Goal: Task Accomplishment & Management: Use online tool/utility

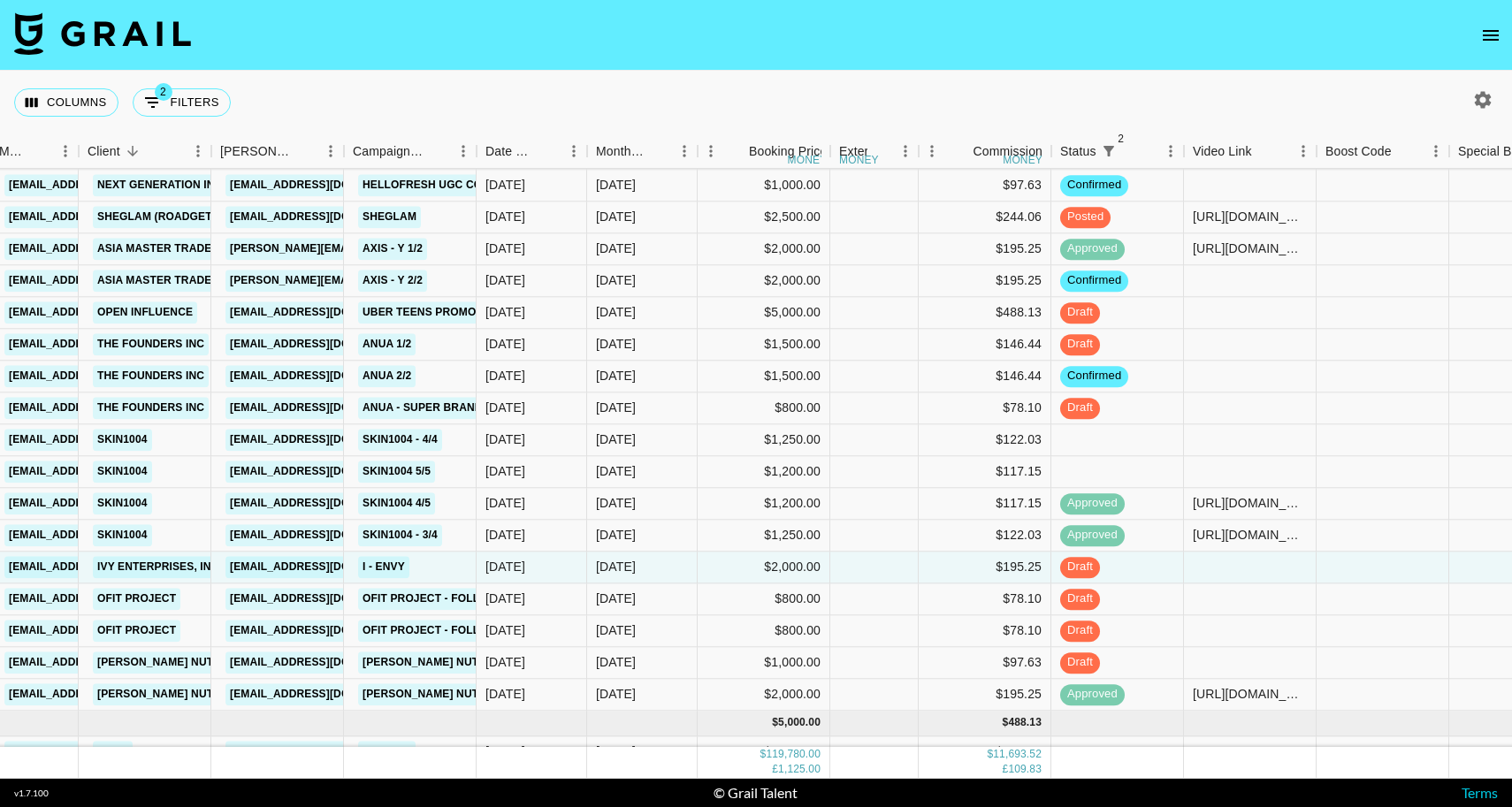
scroll to position [2325, 288]
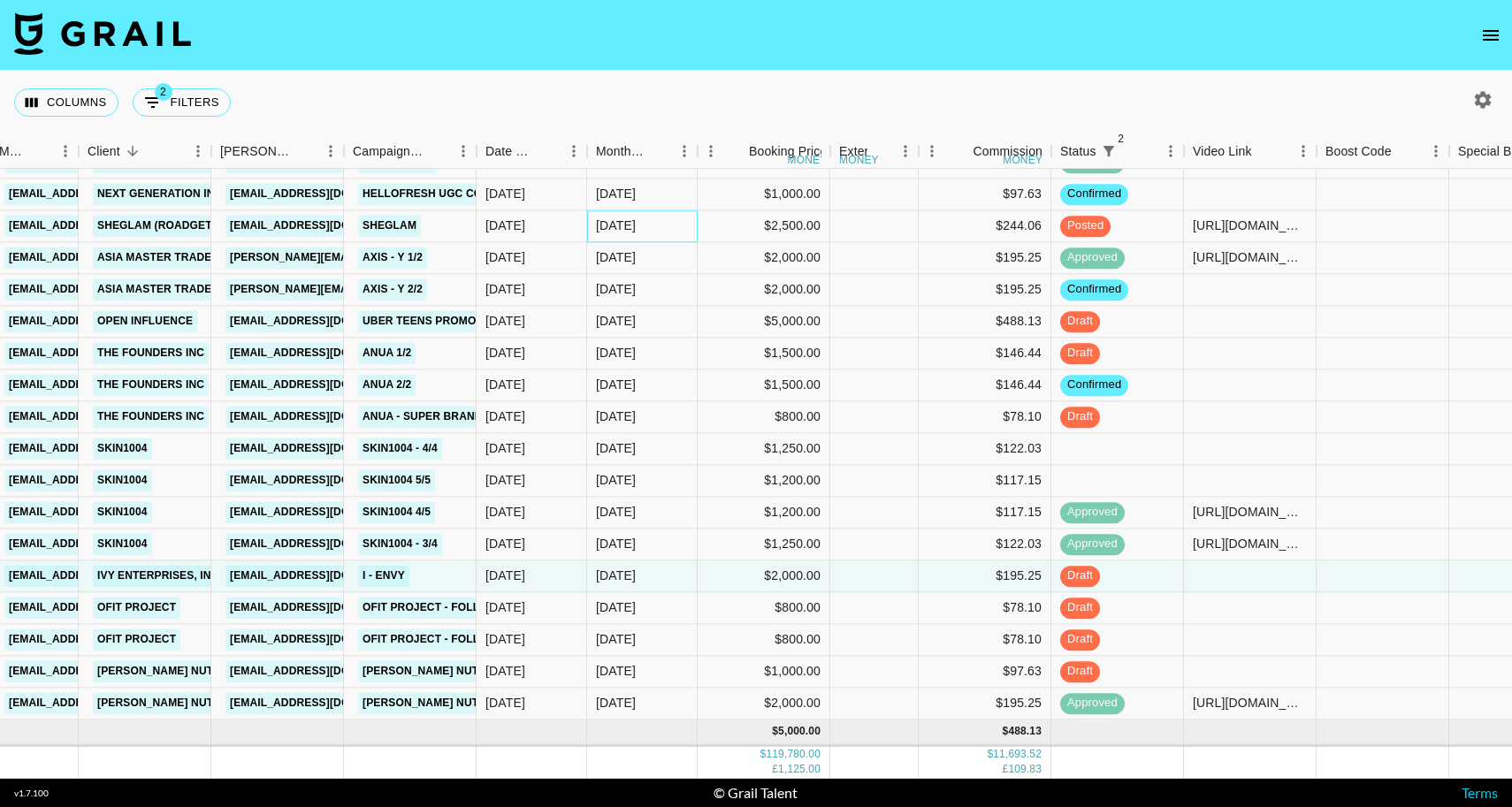
click at [655, 231] on div "[DATE]" at bounding box center [642, 226] width 111 height 32
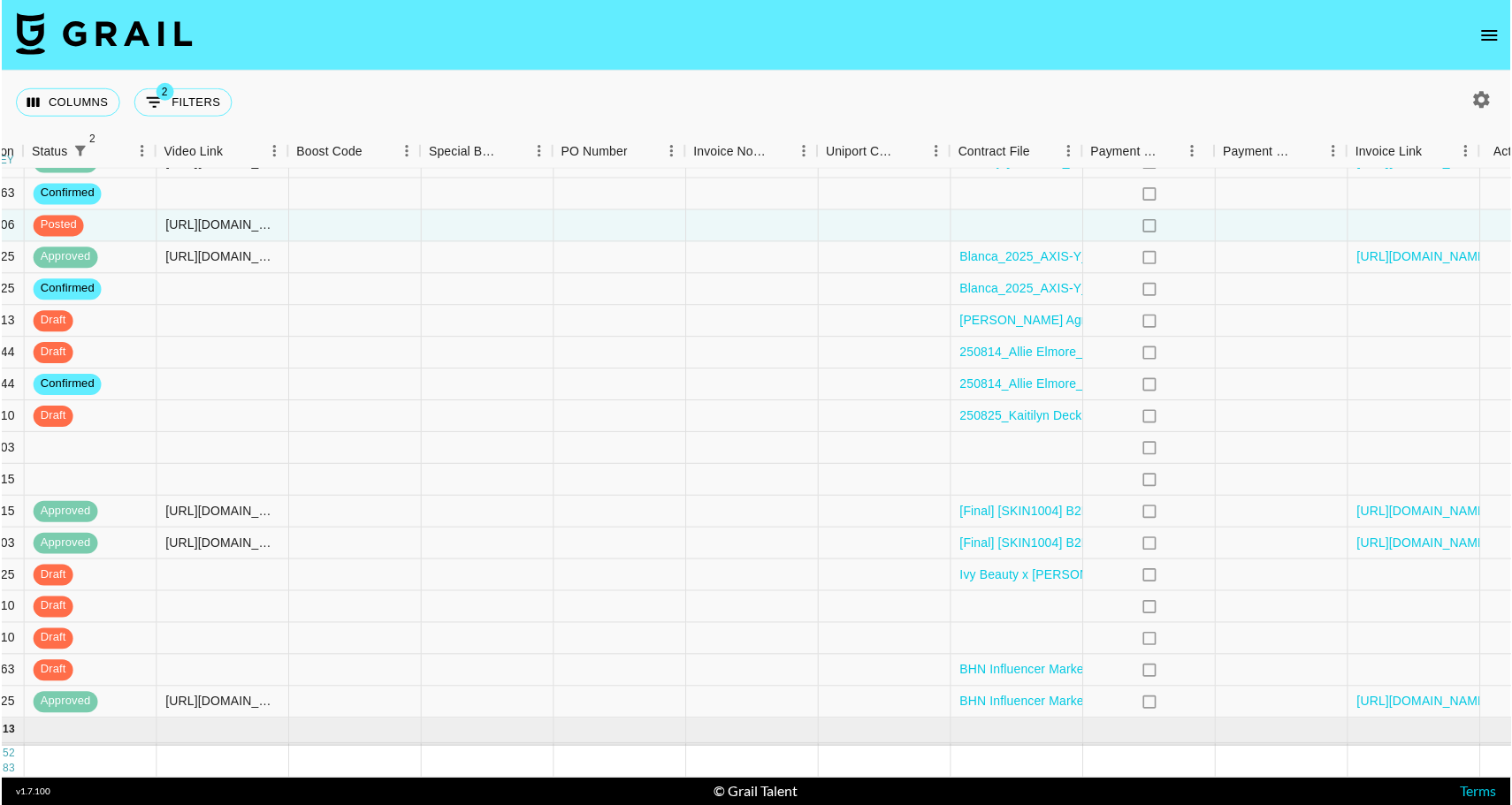
scroll to position [2325, 1325]
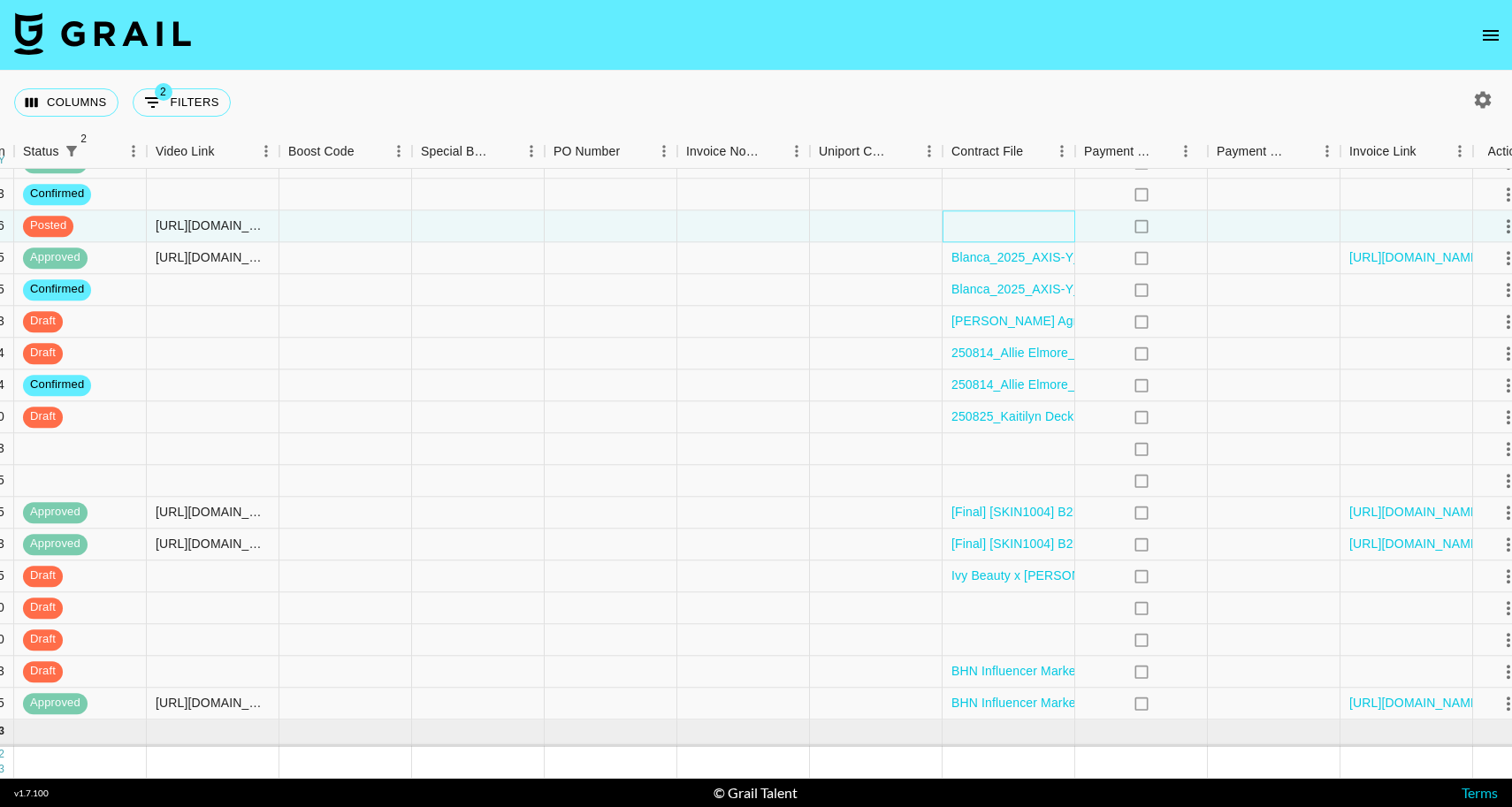
click at [984, 232] on div at bounding box center [1009, 226] width 133 height 32
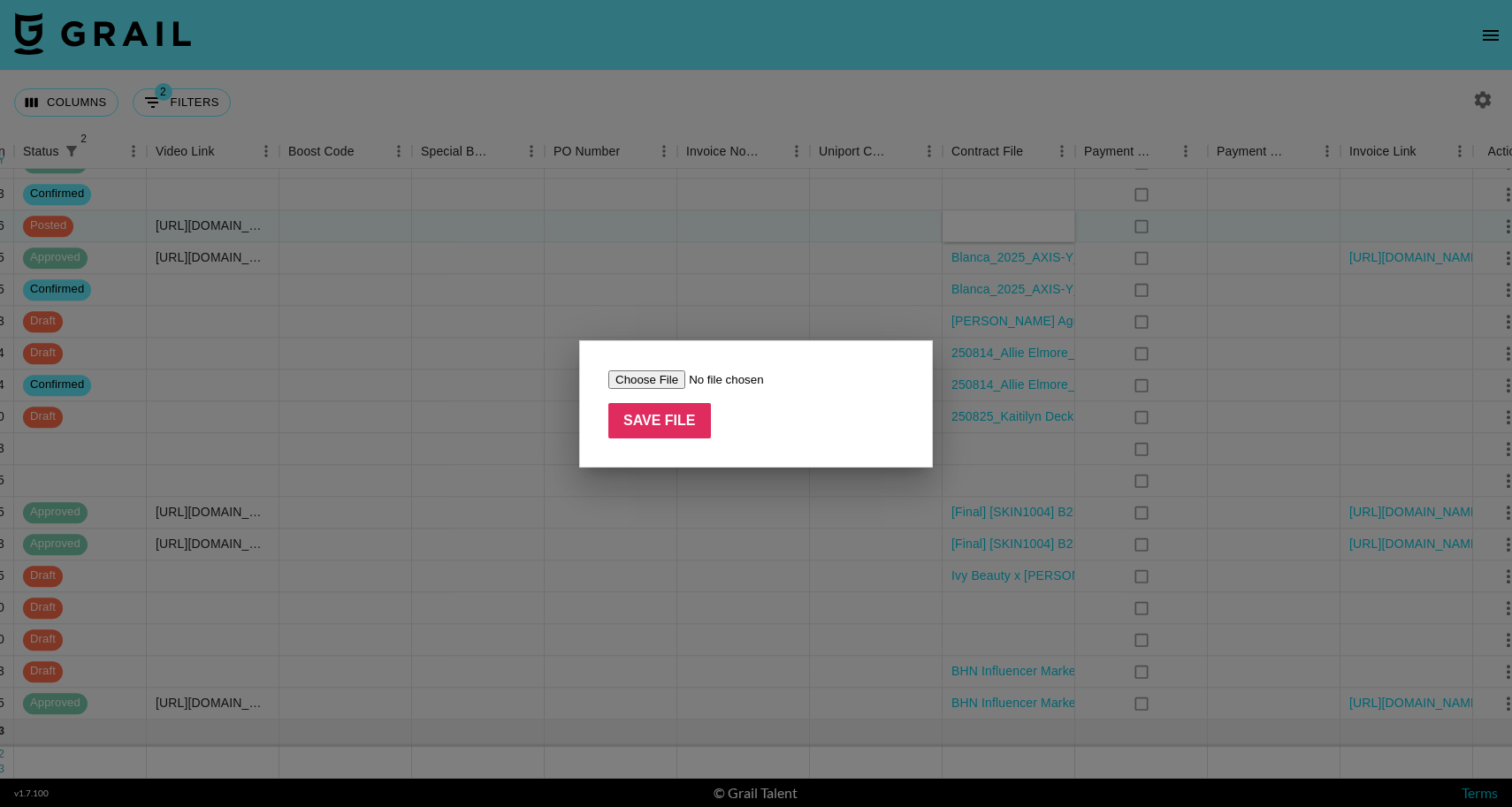
click at [652, 376] on input "file" at bounding box center [720, 380] width 224 height 19
click at [647, 384] on input "file" at bounding box center [720, 379] width 224 height 19
type input "C:\fakepath\BDHT-20250821-133550-1.pdf"
click at [680, 420] on input "Save File" at bounding box center [659, 420] width 102 height 35
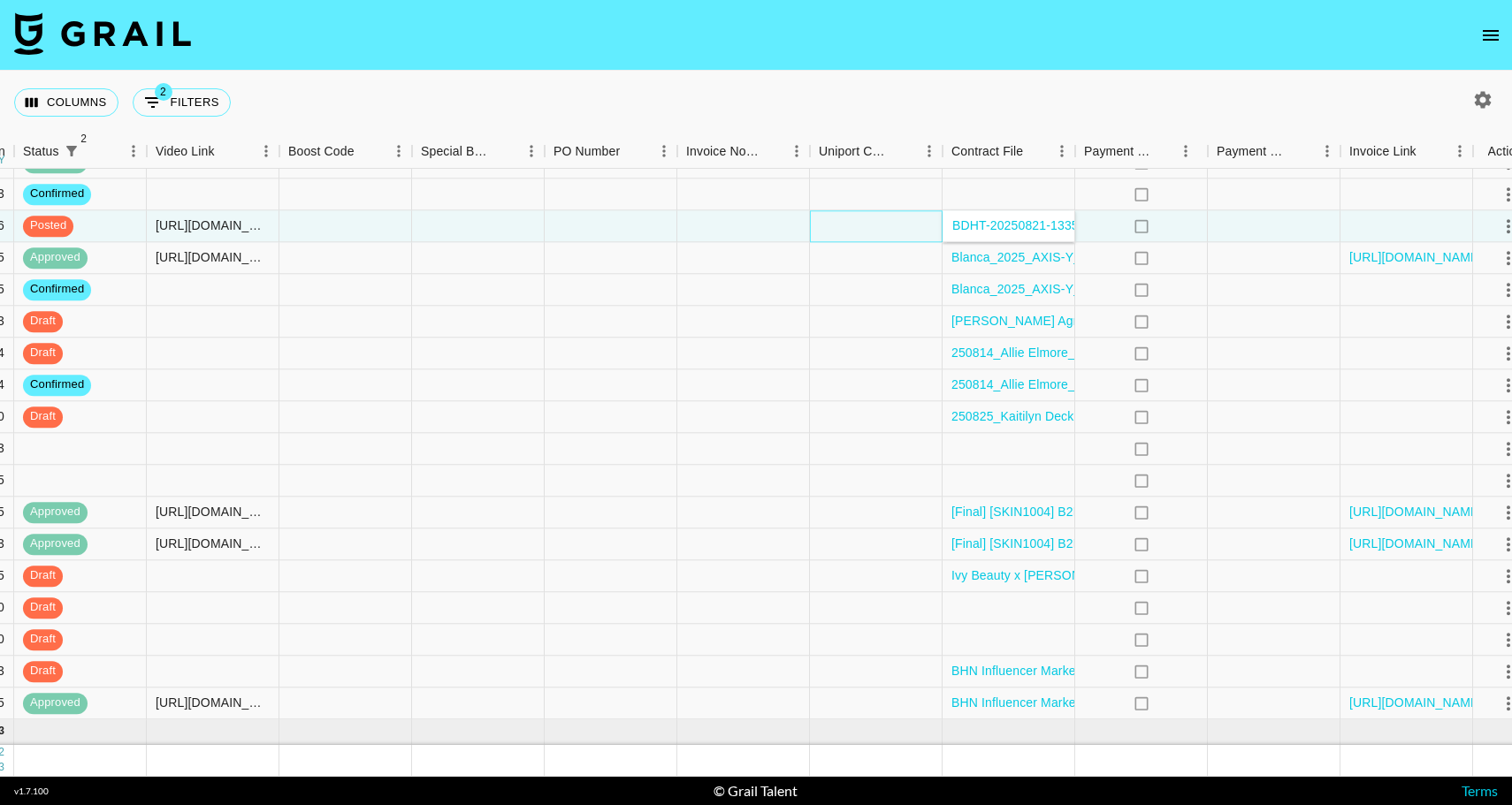
click at [854, 224] on div at bounding box center [876, 226] width 133 height 32
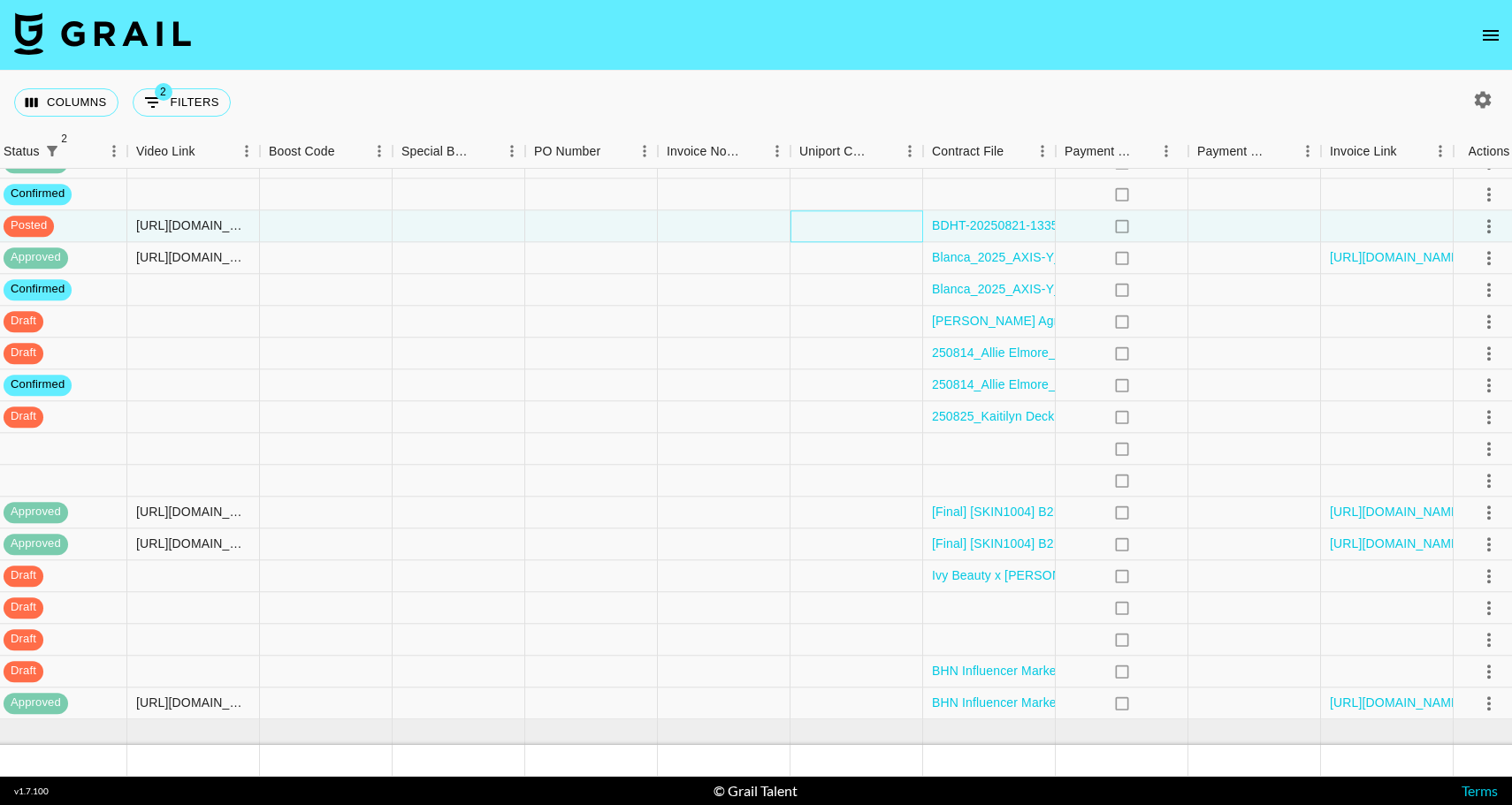
scroll to position [2325, 1357]
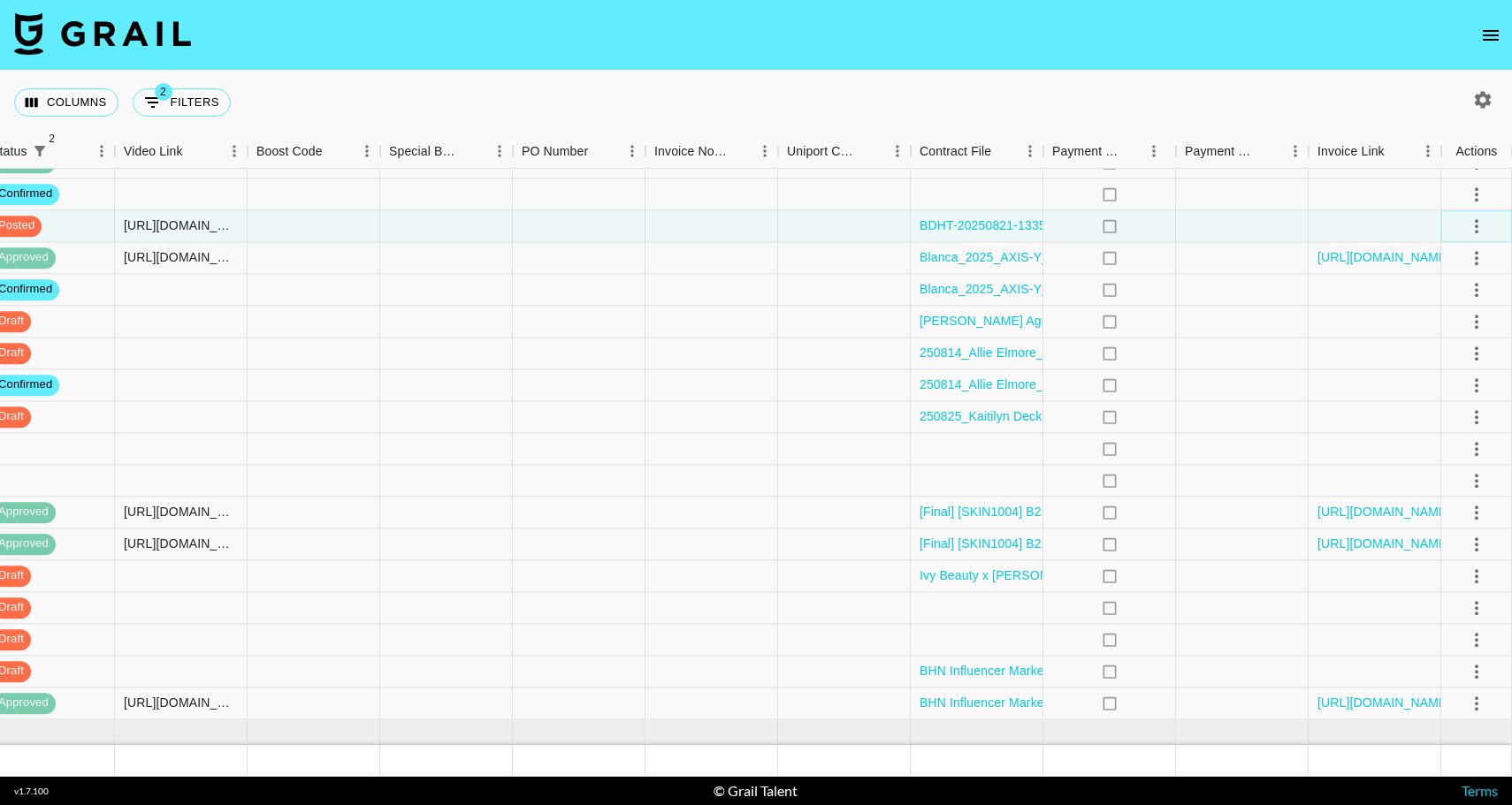
click at [1469, 229] on icon "select merge strategy" at bounding box center [1476, 226] width 21 height 21
click at [1428, 390] on div "Approve" at bounding box center [1437, 391] width 54 height 21
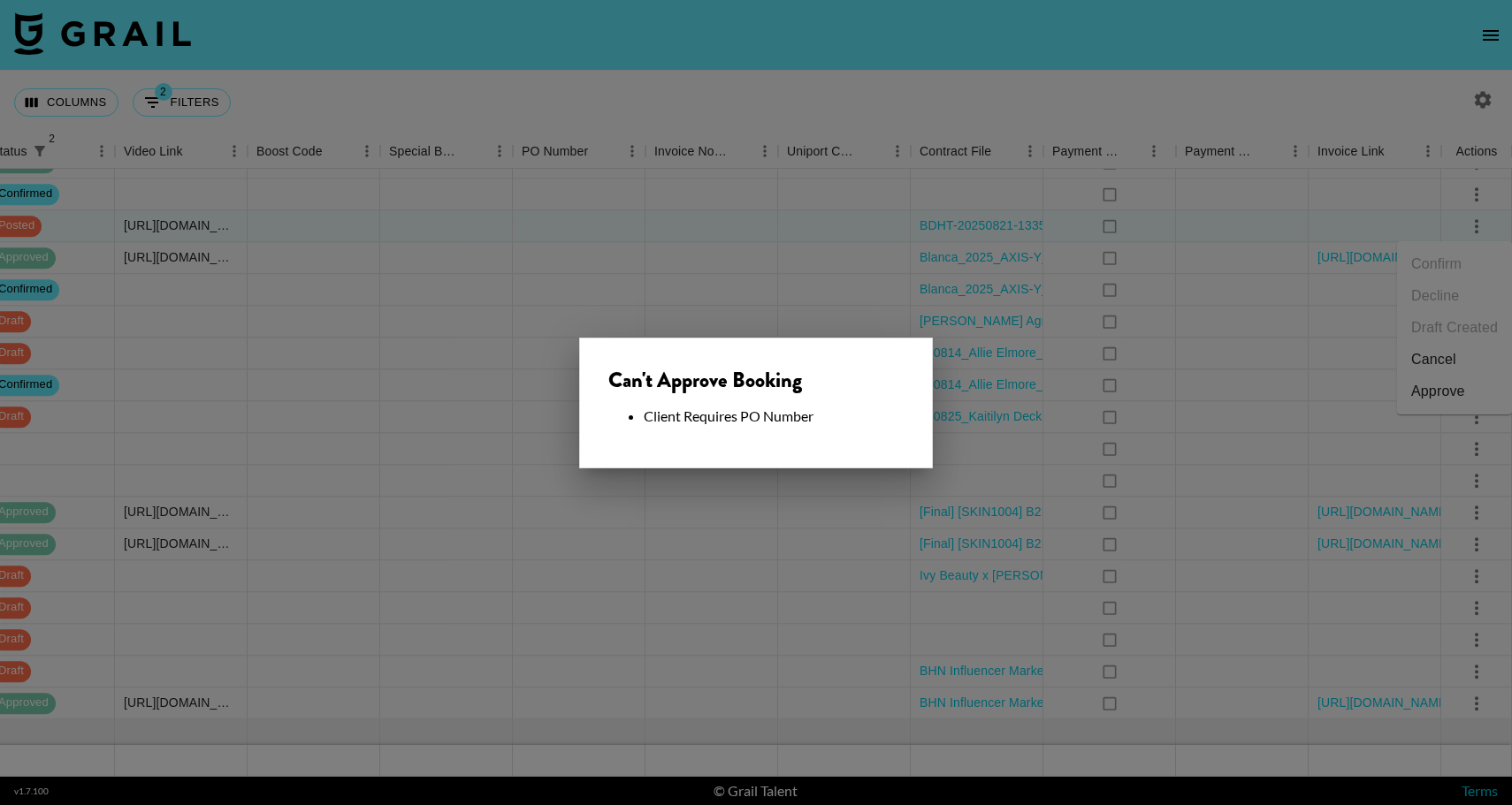
click at [794, 488] on div at bounding box center [756, 402] width 1512 height 805
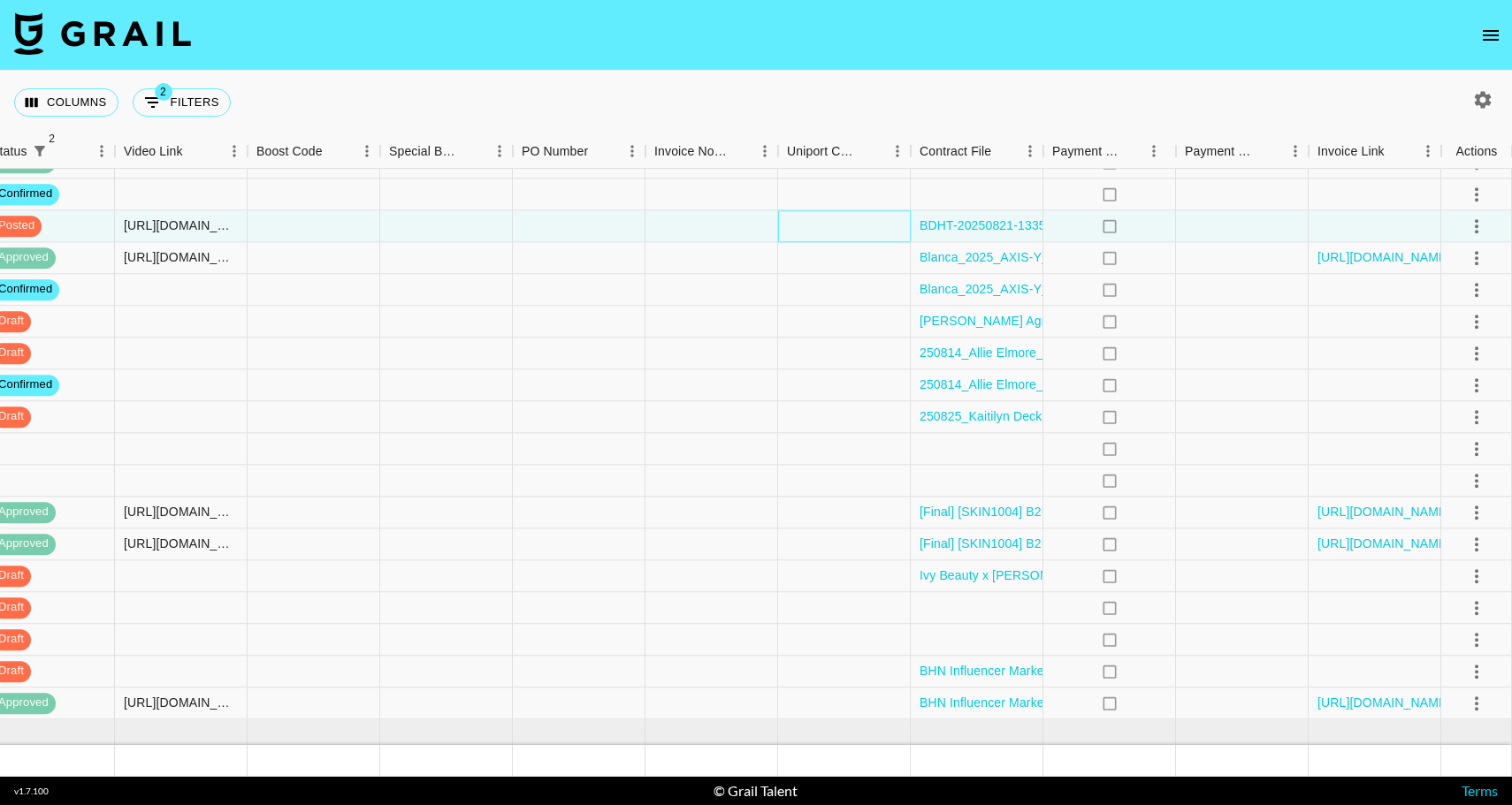
click at [840, 238] on div at bounding box center [844, 226] width 133 height 32
click at [1476, 226] on icon "select merge strategy" at bounding box center [1476, 225] width 4 height 14
click at [1436, 400] on div "Approve" at bounding box center [1437, 391] width 54 height 21
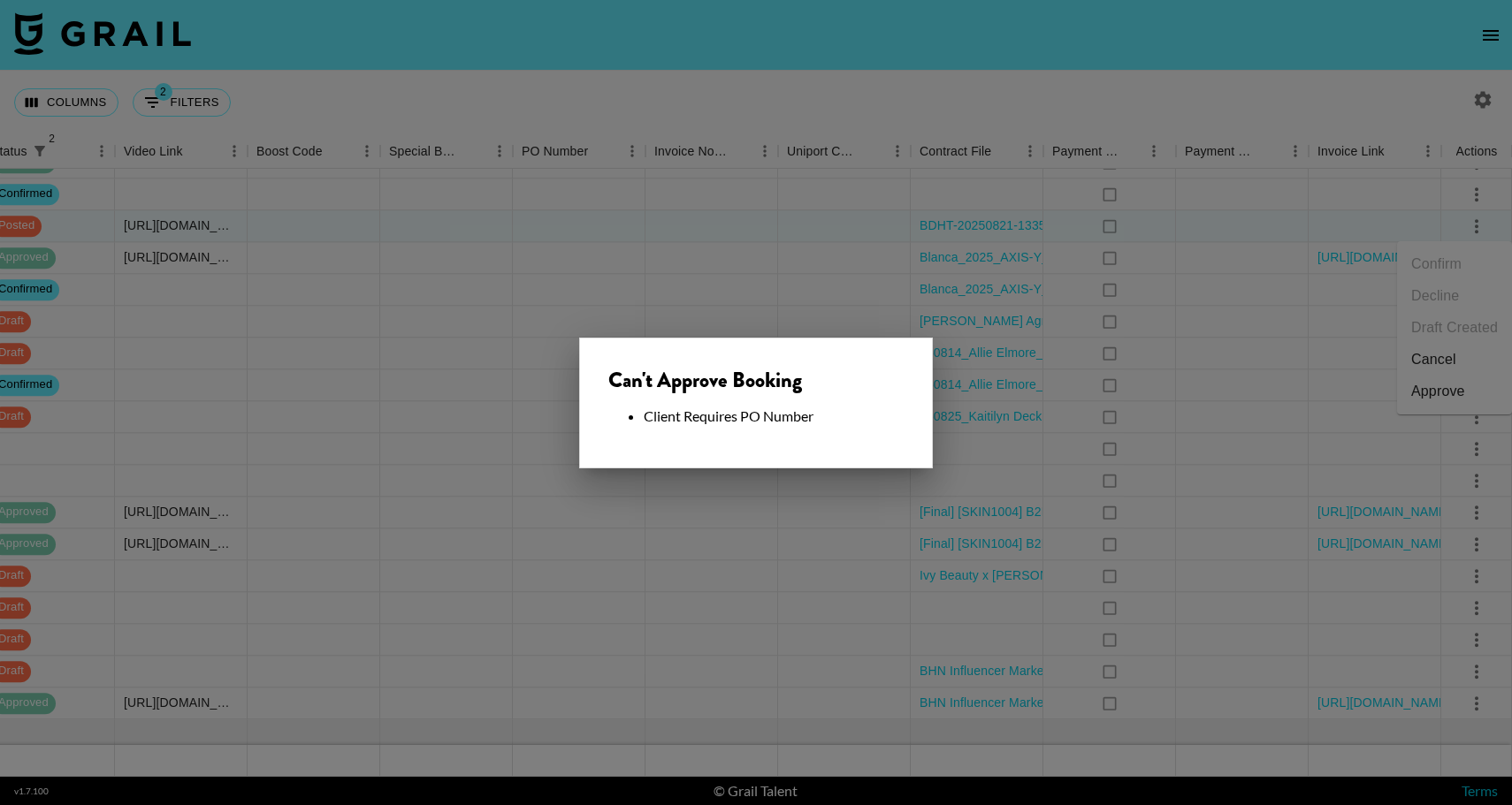
click at [811, 291] on div at bounding box center [756, 402] width 1512 height 805
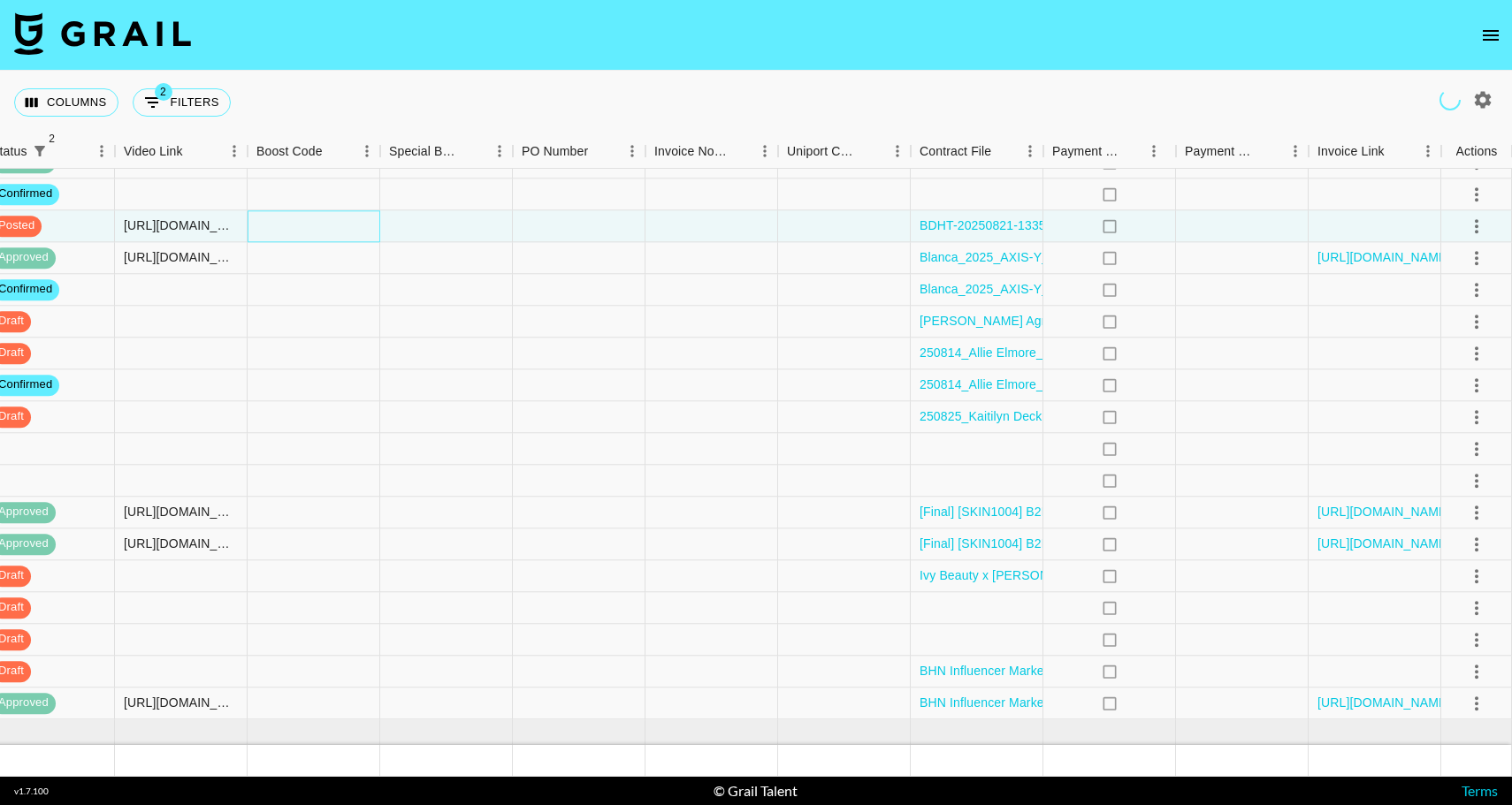
click at [320, 234] on div at bounding box center [314, 226] width 133 height 32
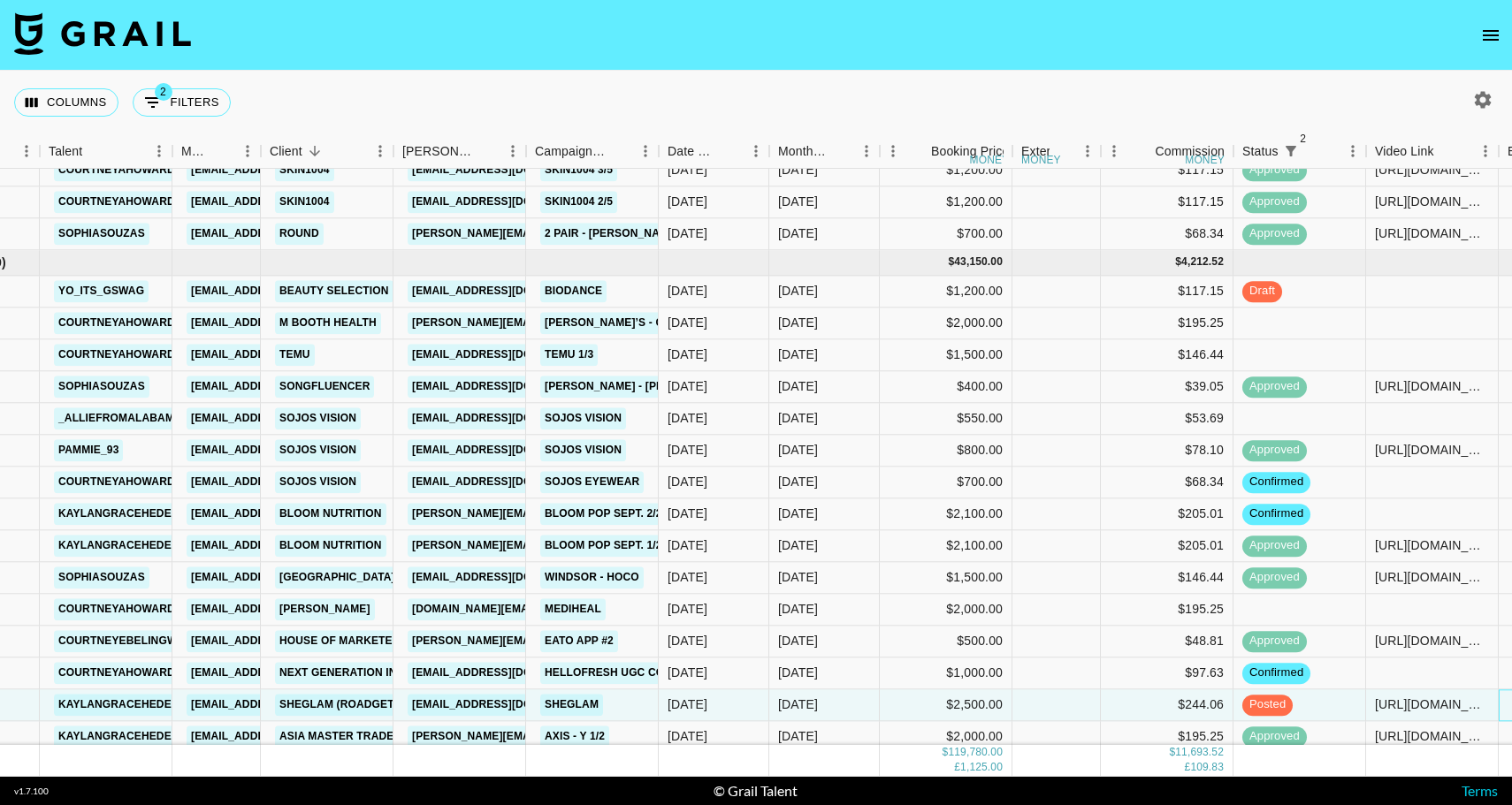
scroll to position [1849, 106]
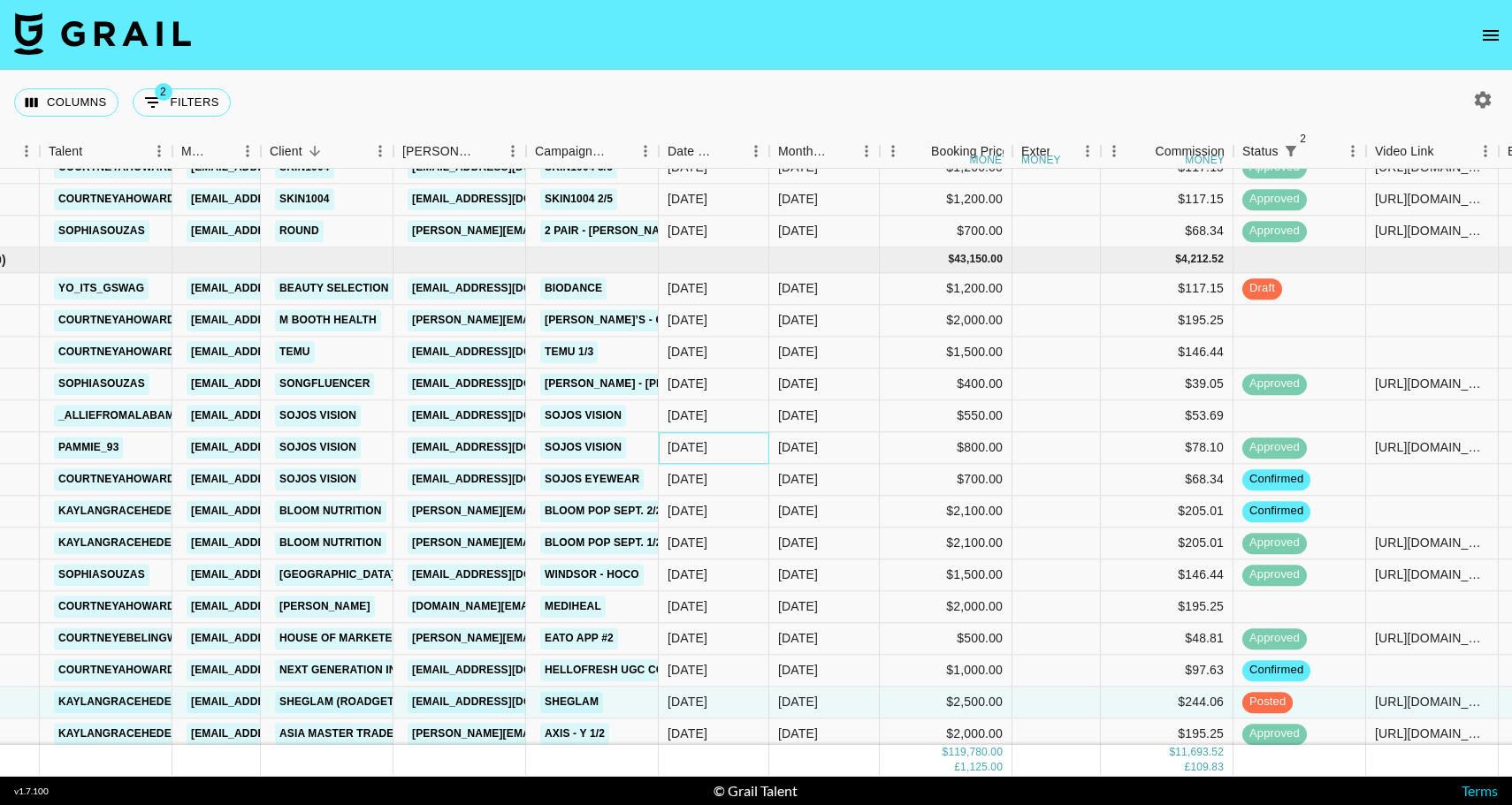
click at [749, 442] on div "[DATE]" at bounding box center [713, 448] width 111 height 32
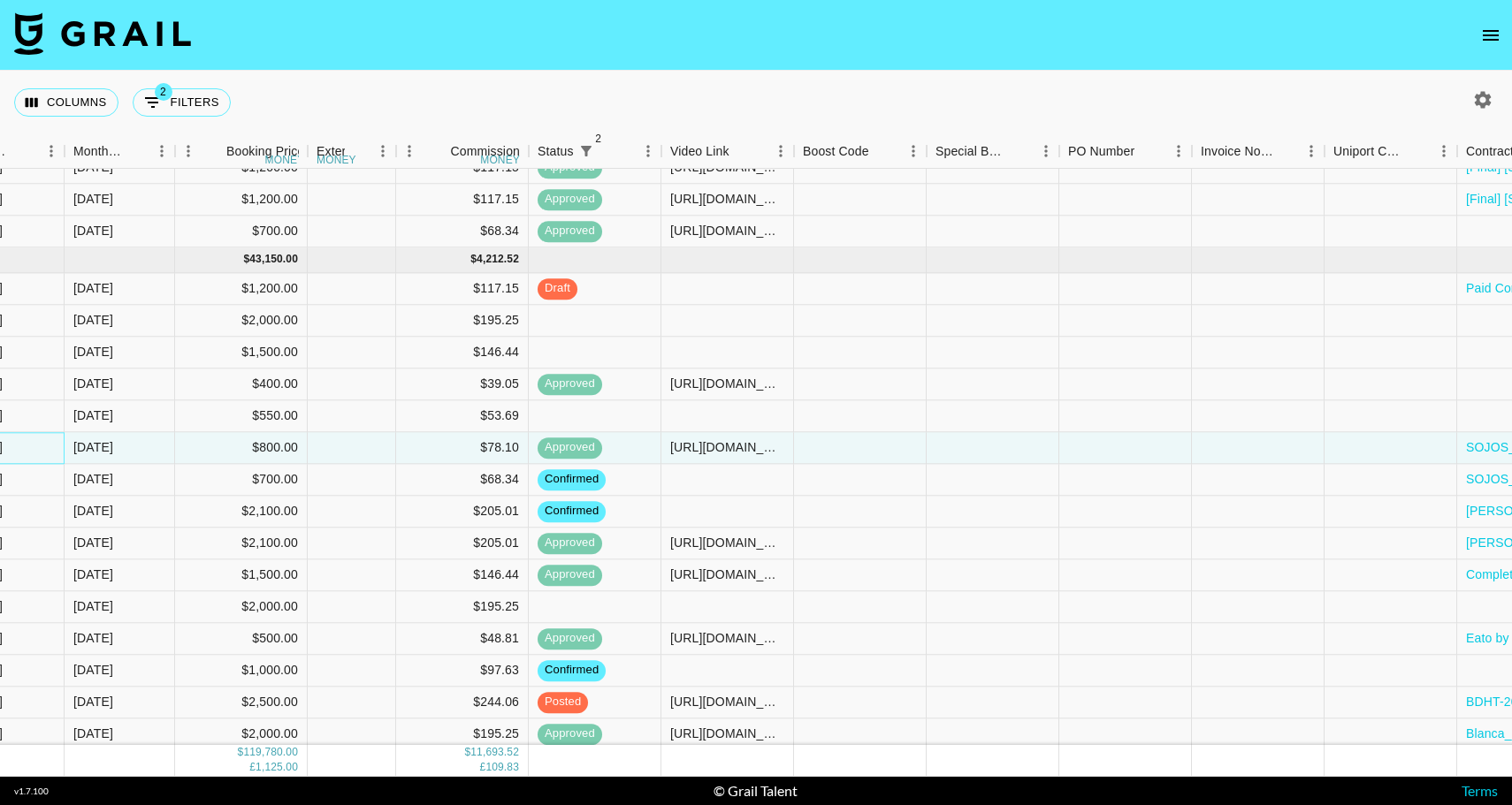
scroll to position [1849, 1357]
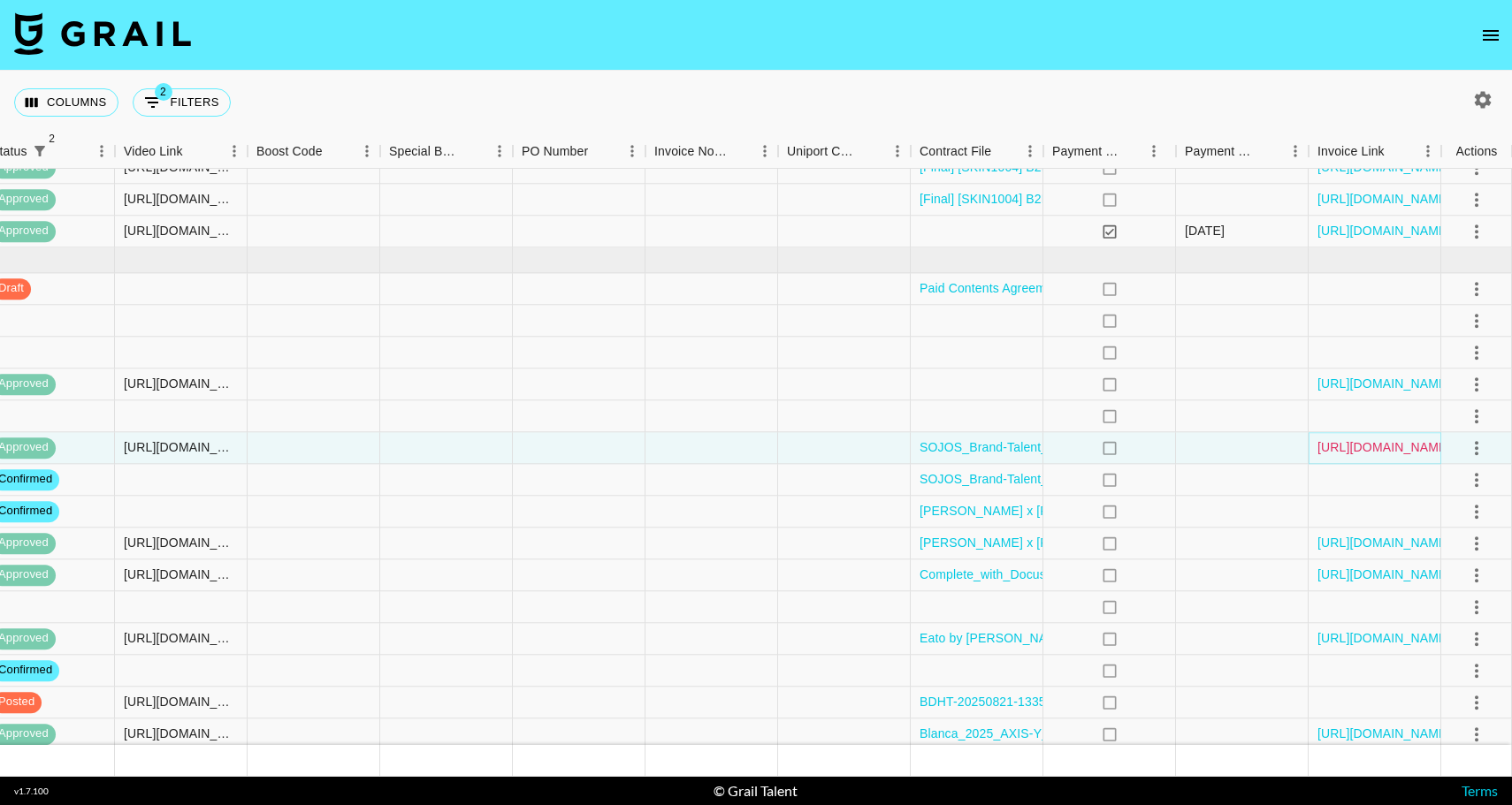
click at [1380, 450] on link "[URL][DOMAIN_NAME]" at bounding box center [1383, 448] width 134 height 18
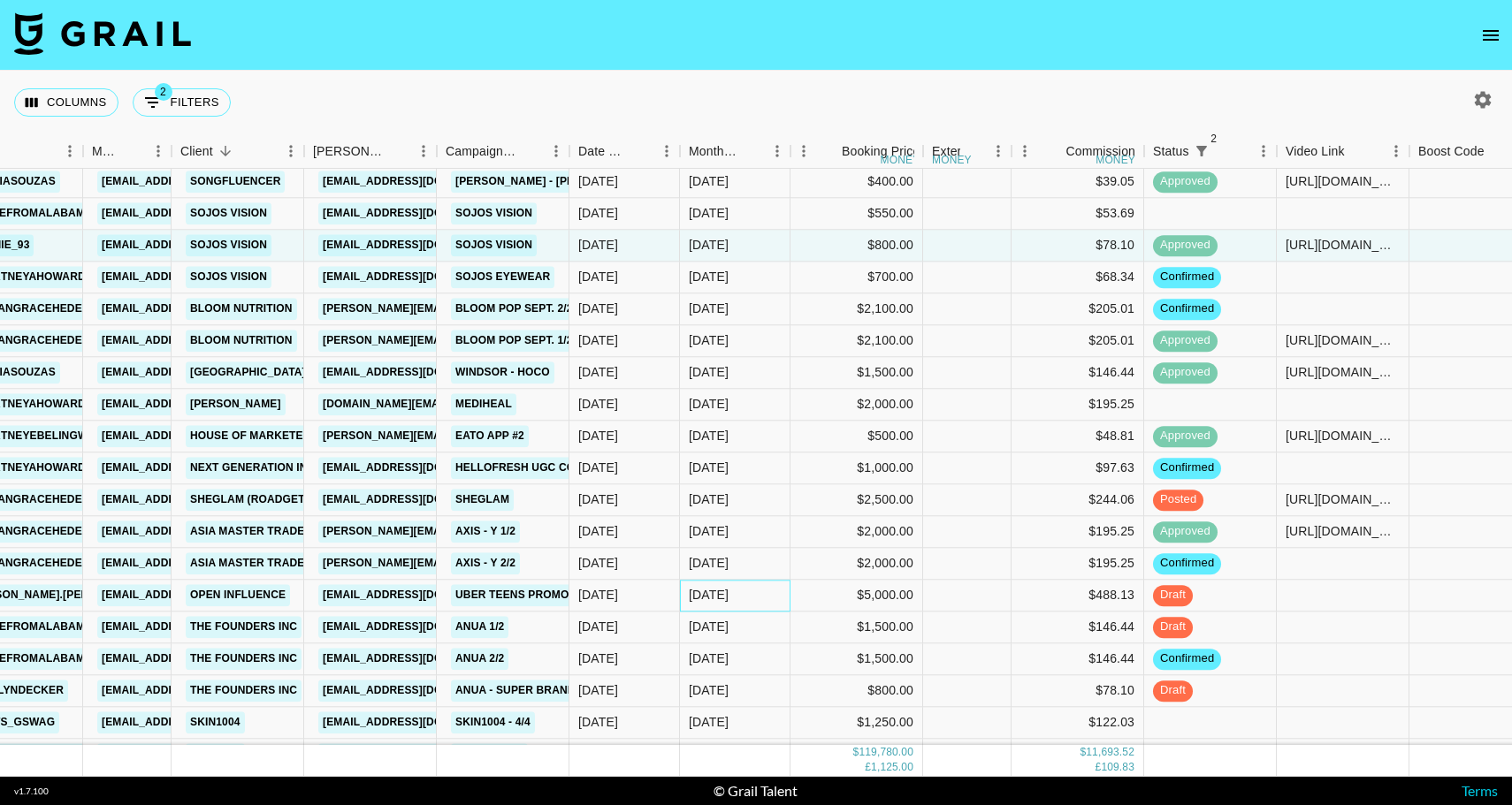
click at [758, 595] on div "[DATE]" at bounding box center [735, 596] width 111 height 32
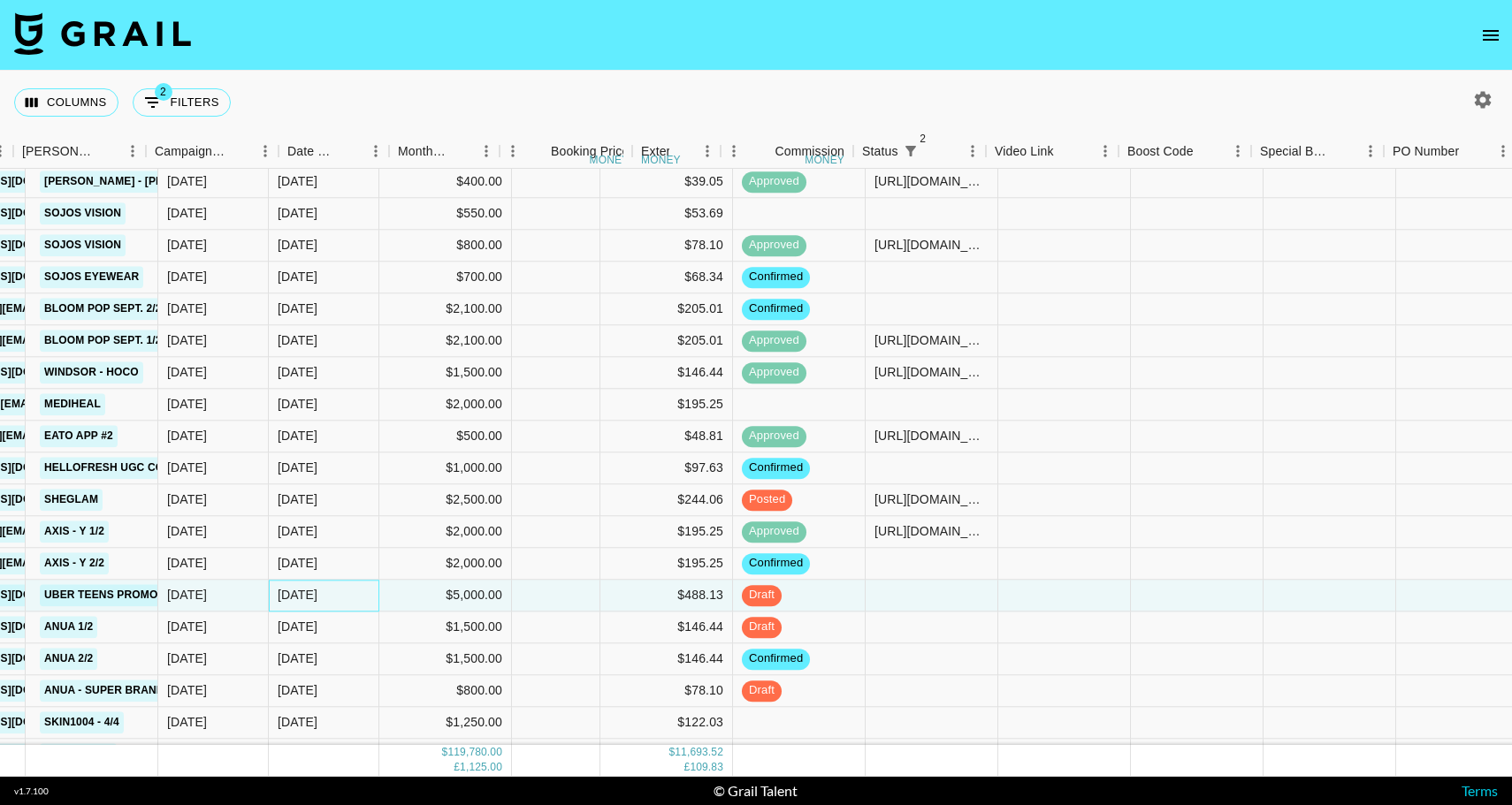
scroll to position [2051, 764]
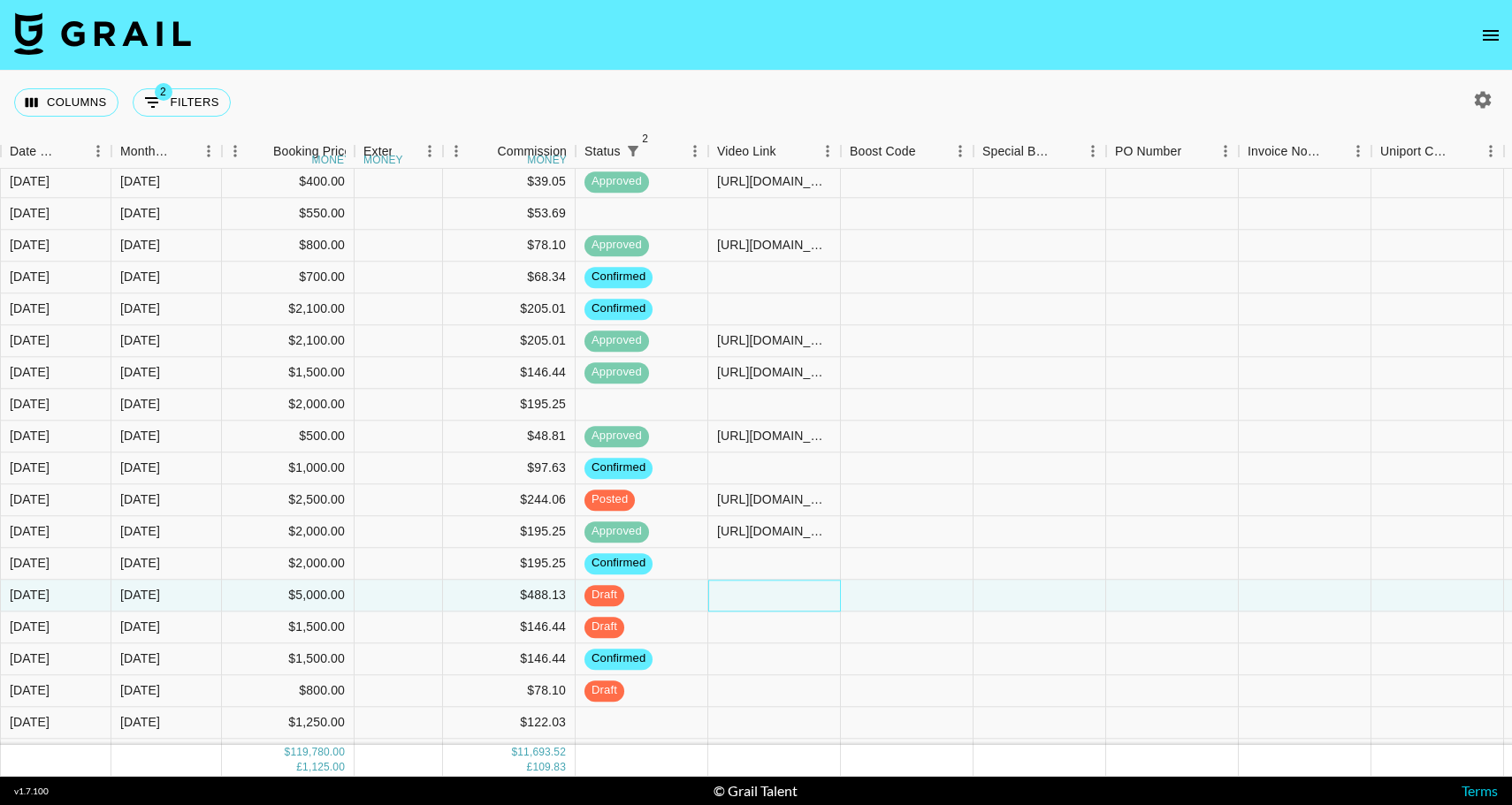
click at [741, 595] on div at bounding box center [774, 596] width 133 height 32
type input "[URL][DOMAIN_NAME][PERSON_NAME][DOMAIN_NAME][PERSON_NAME]"
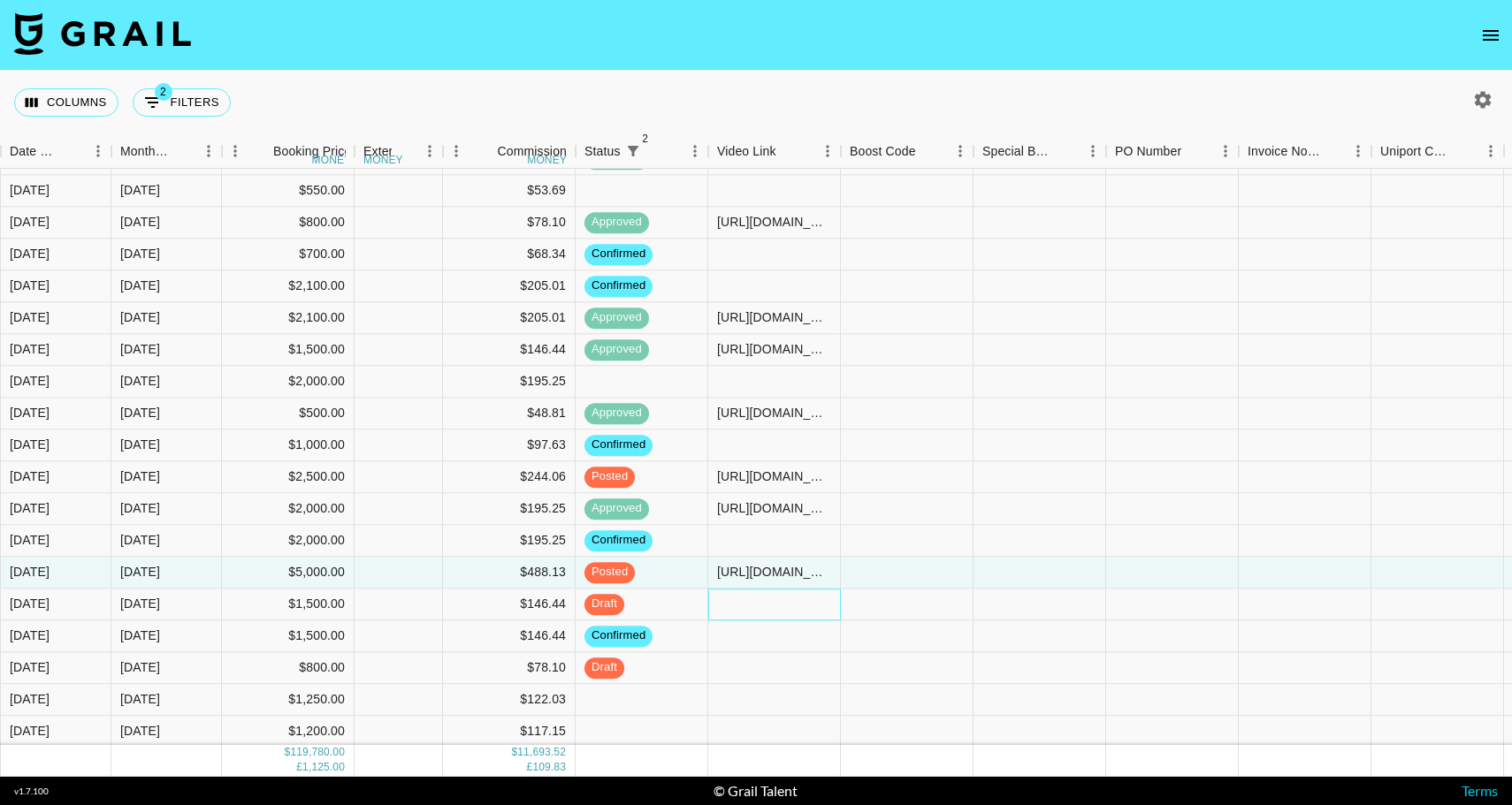
scroll to position [2074, 1357]
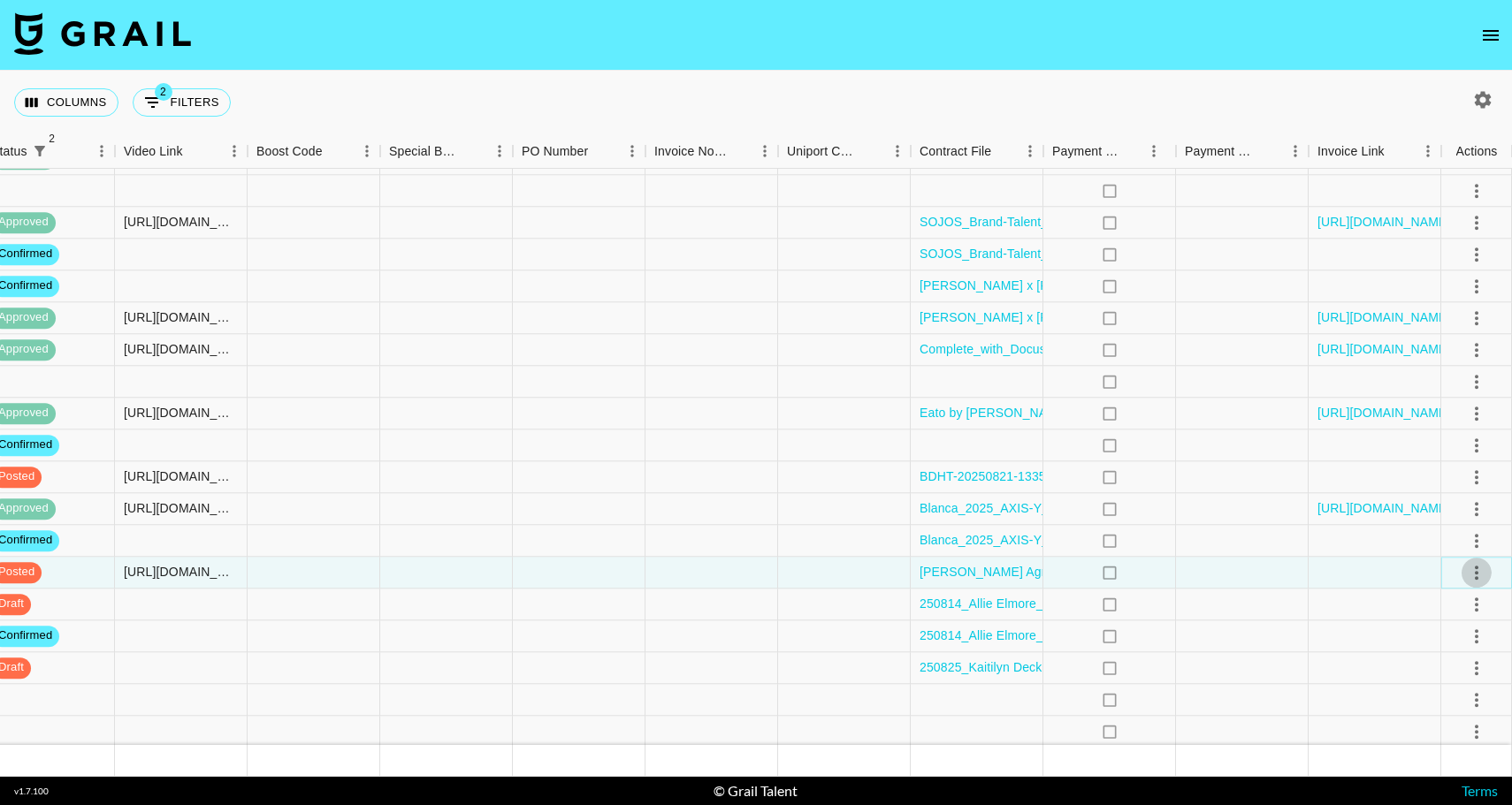
click at [1478, 575] on icon "select merge strategy" at bounding box center [1476, 572] width 21 height 21
click at [1440, 733] on div "Approve" at bounding box center [1437, 738] width 54 height 21
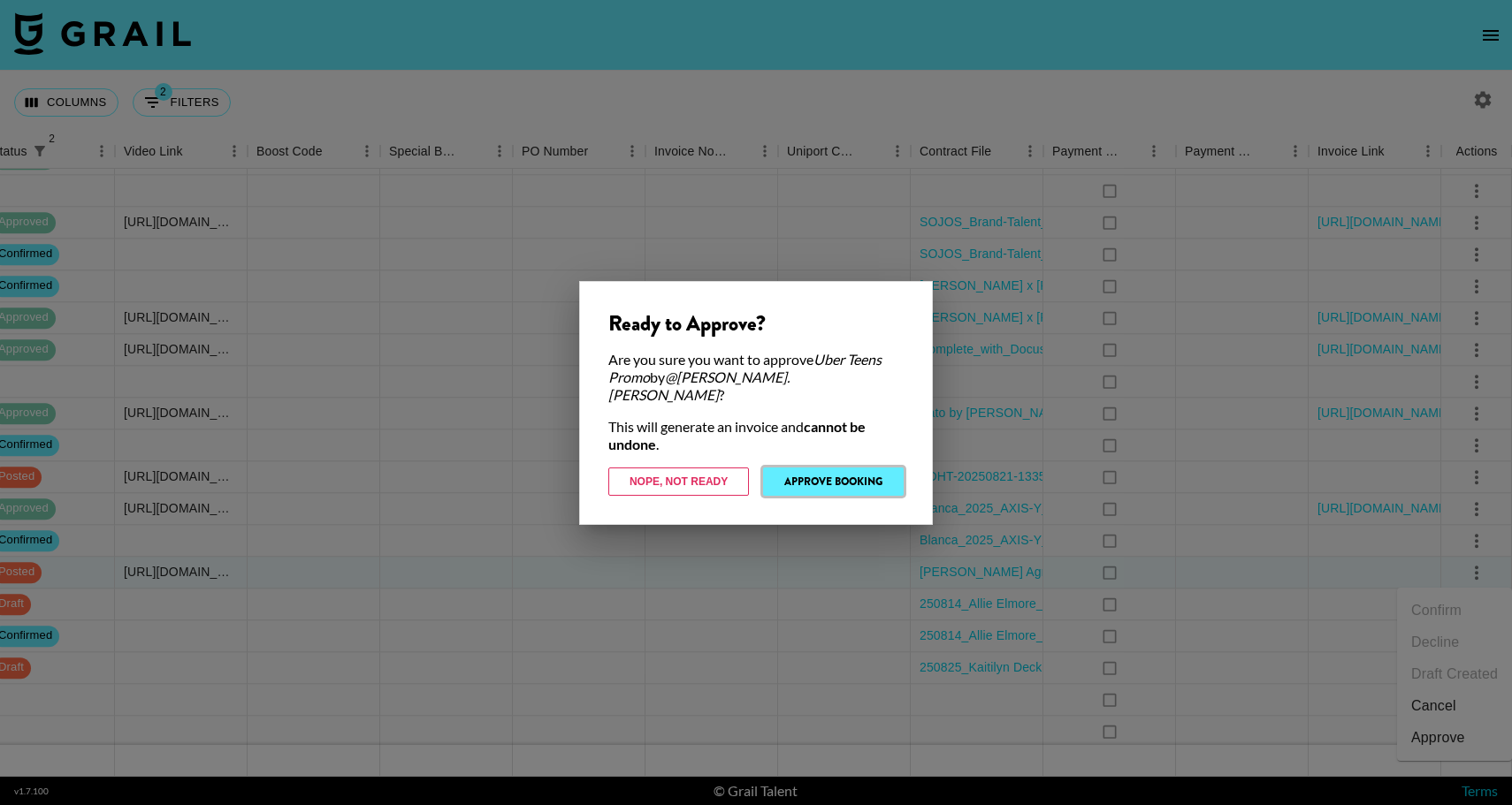
click at [854, 468] on button "Approve Booking" at bounding box center [833, 482] width 140 height 28
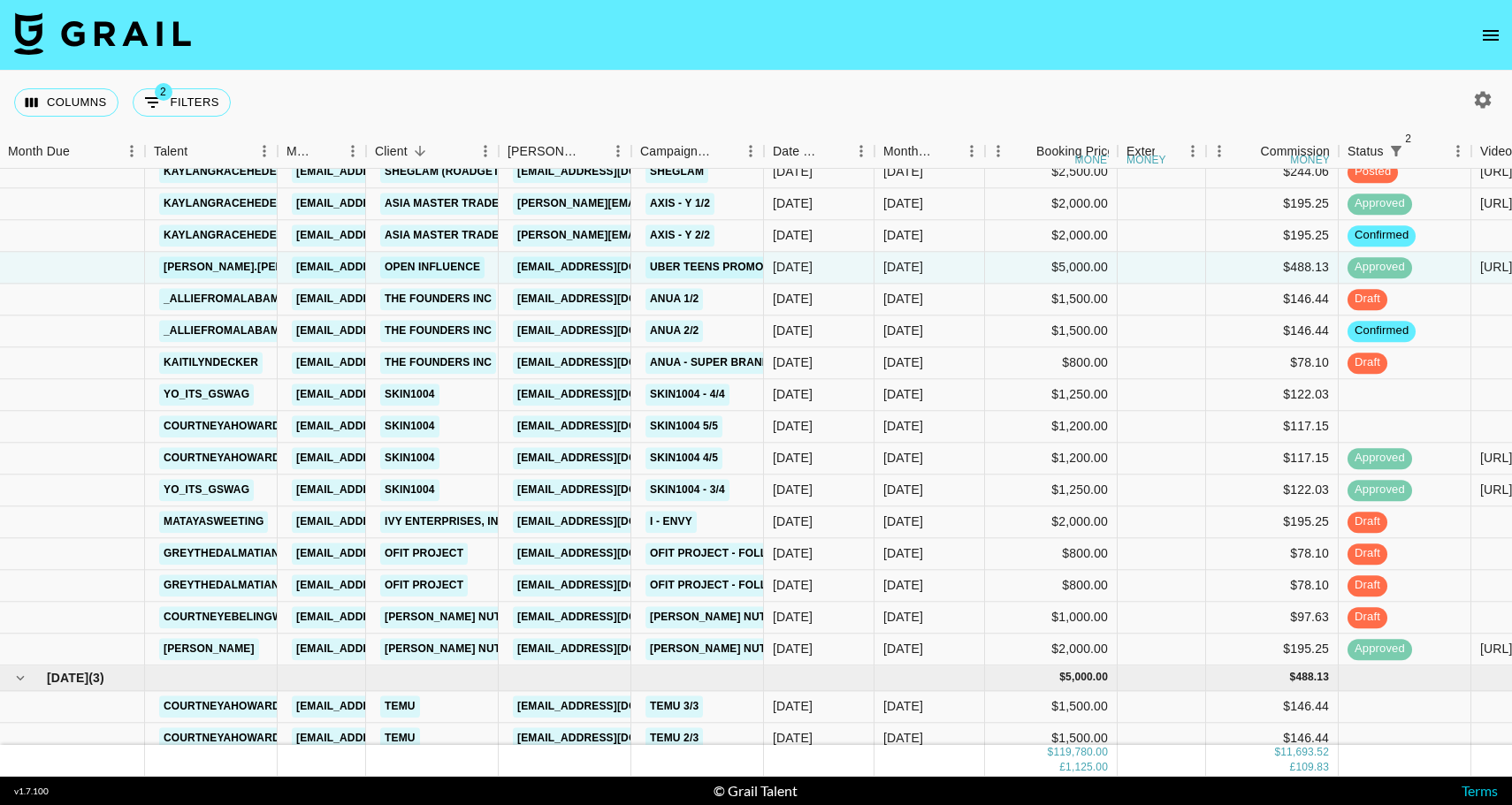
scroll to position [2395, 1]
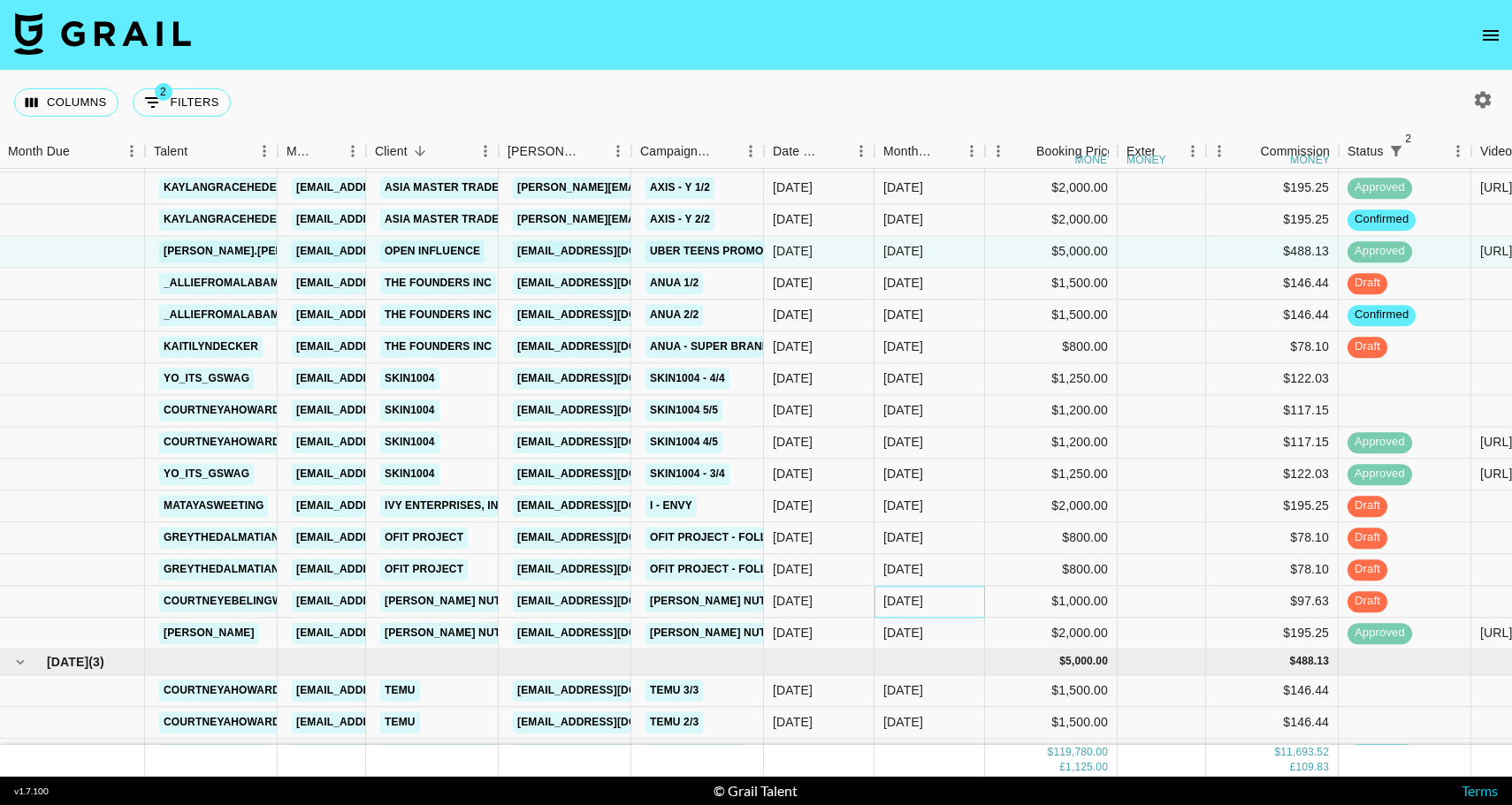
click at [945, 606] on div "[DATE]" at bounding box center [929, 602] width 111 height 32
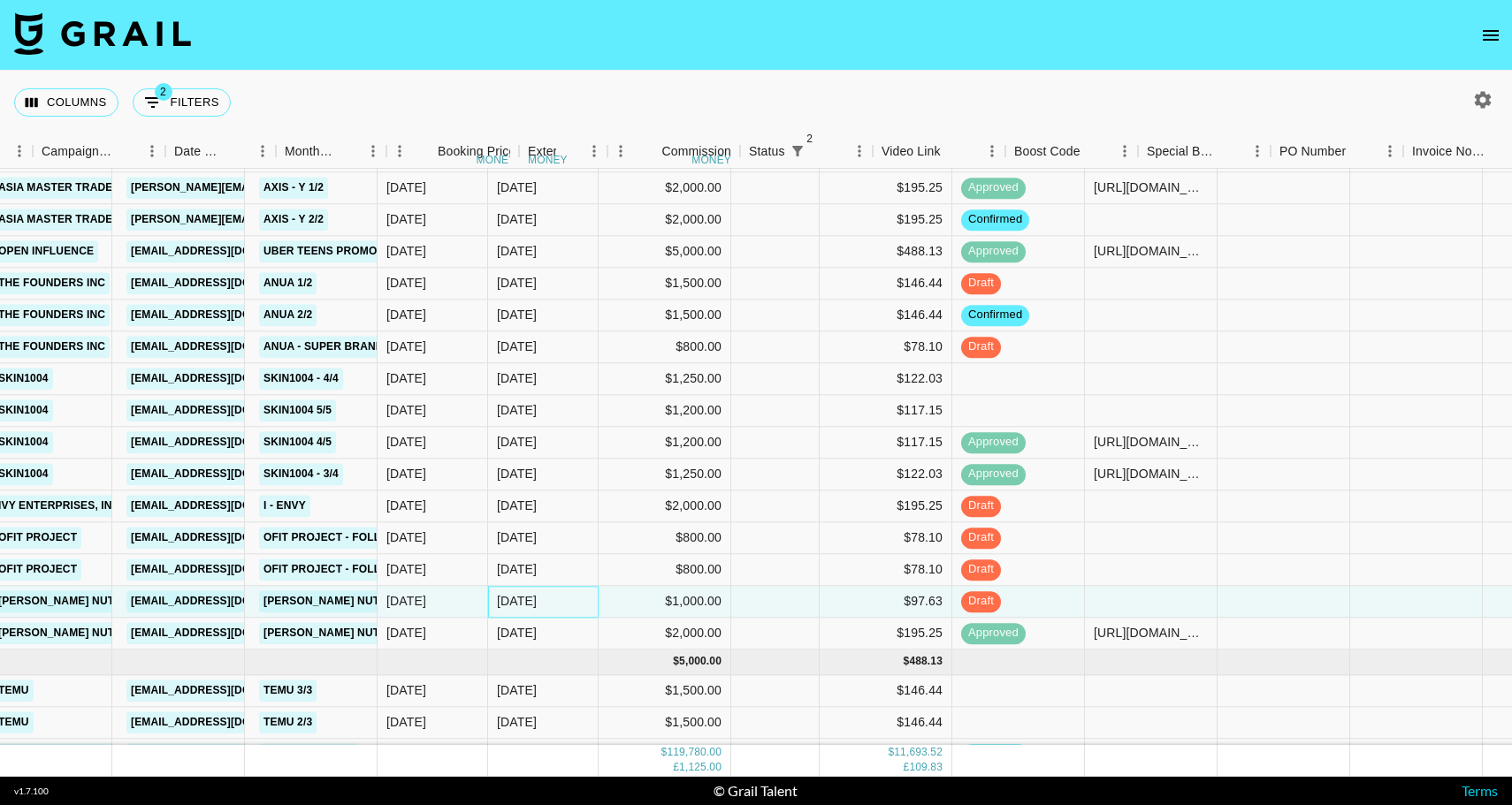
scroll to position [2395, 626]
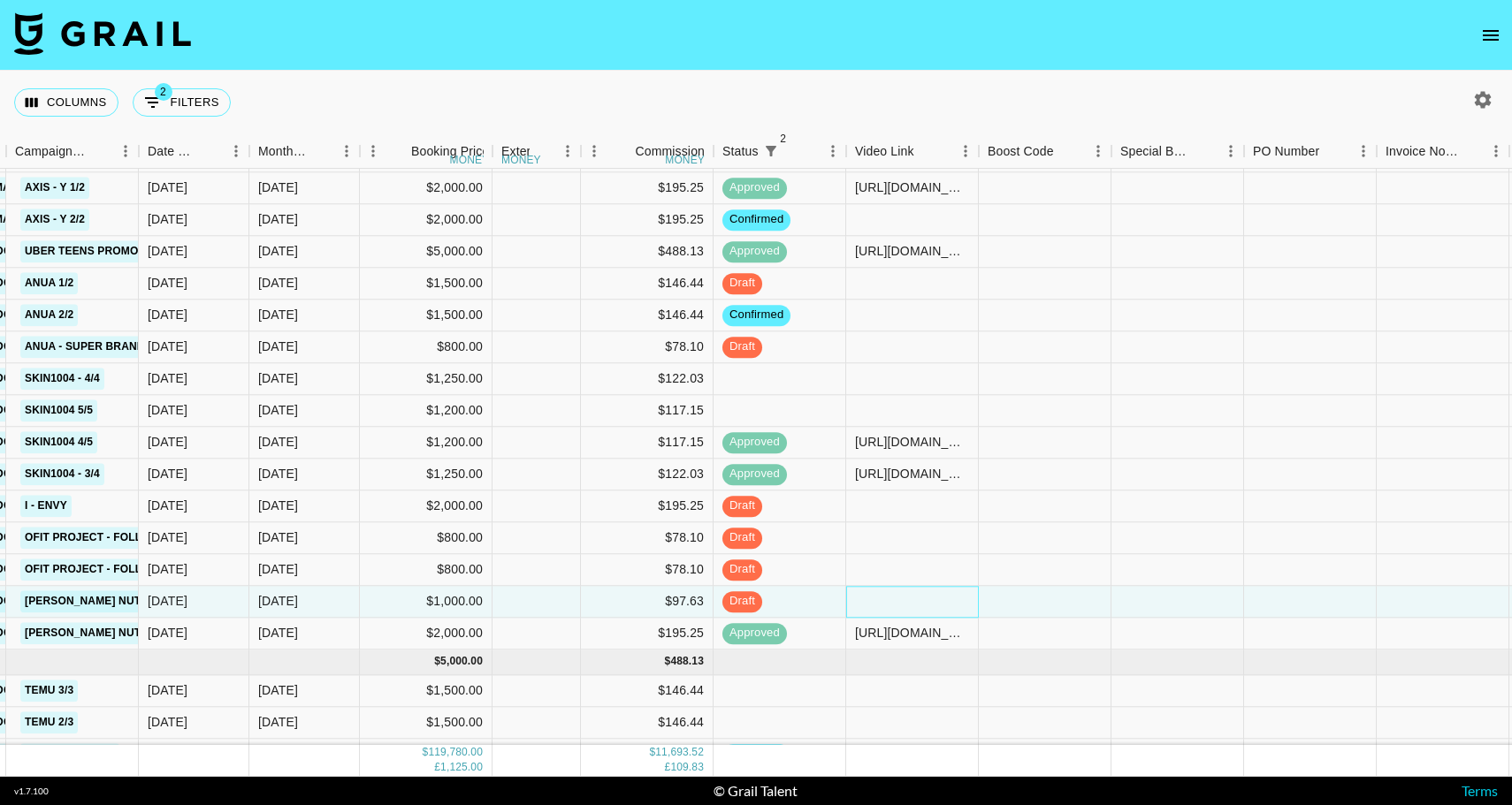
click at [898, 597] on div at bounding box center [912, 602] width 133 height 32
type input "[URL][DOMAIN_NAME][PERSON_NAME][DOMAIN_NAME][PERSON_NAME]"
drag, startPoint x: 969, startPoint y: 601, endPoint x: 660, endPoint y: 576, distance: 310.0
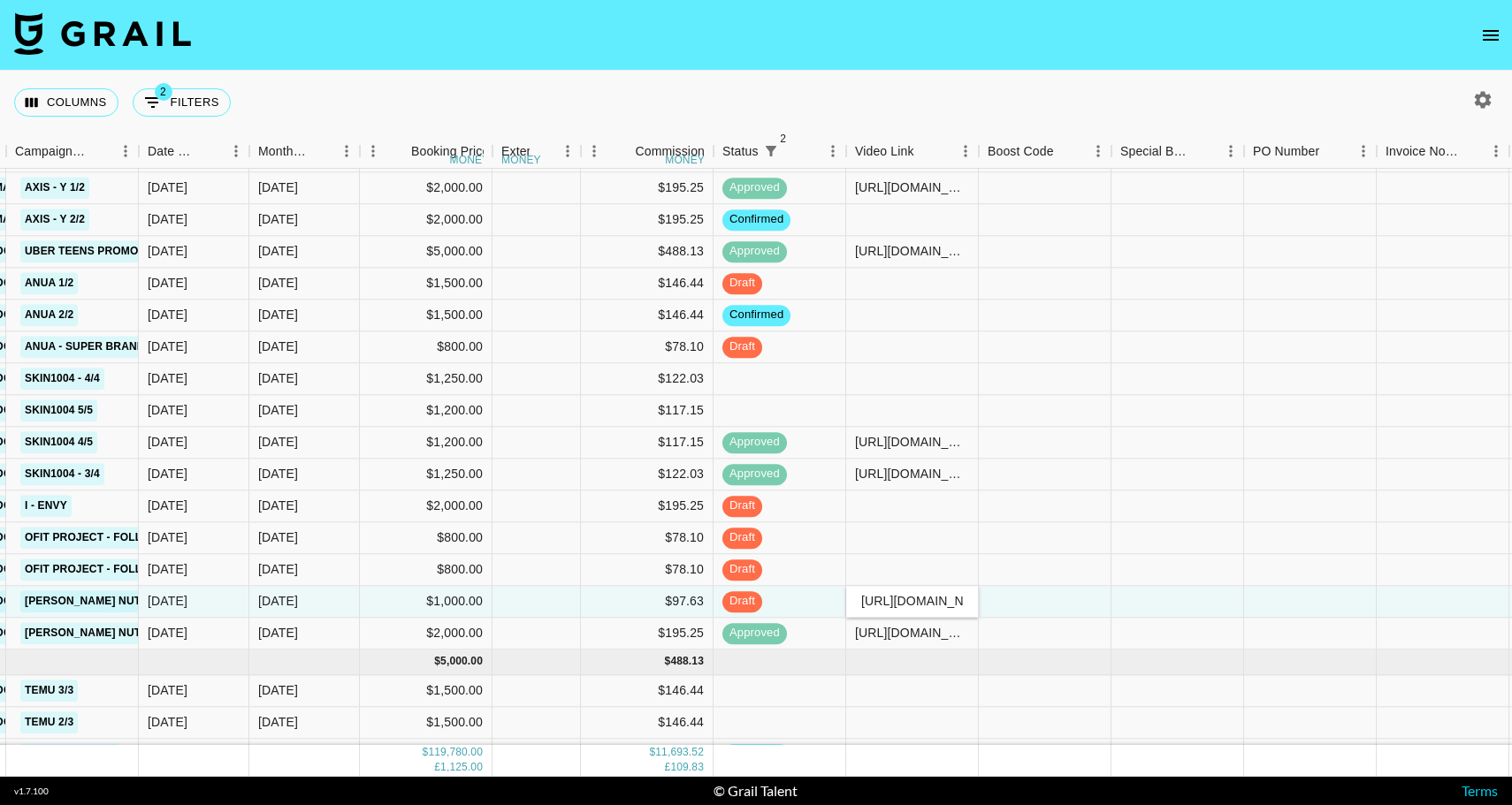
click at [660, 576] on div "sophiasouzas [EMAIL_ADDRESS][DOMAIN_NAME] [PERSON_NAME] [PERSON_NAME][EMAIL_ADD…" at bounding box center [808, 392] width 2869 height 758
paste input "[URL][DOMAIN_NAME]"
type input "[URL][DOMAIN_NAME]"
click at [1015, 600] on div at bounding box center [1045, 602] width 133 height 32
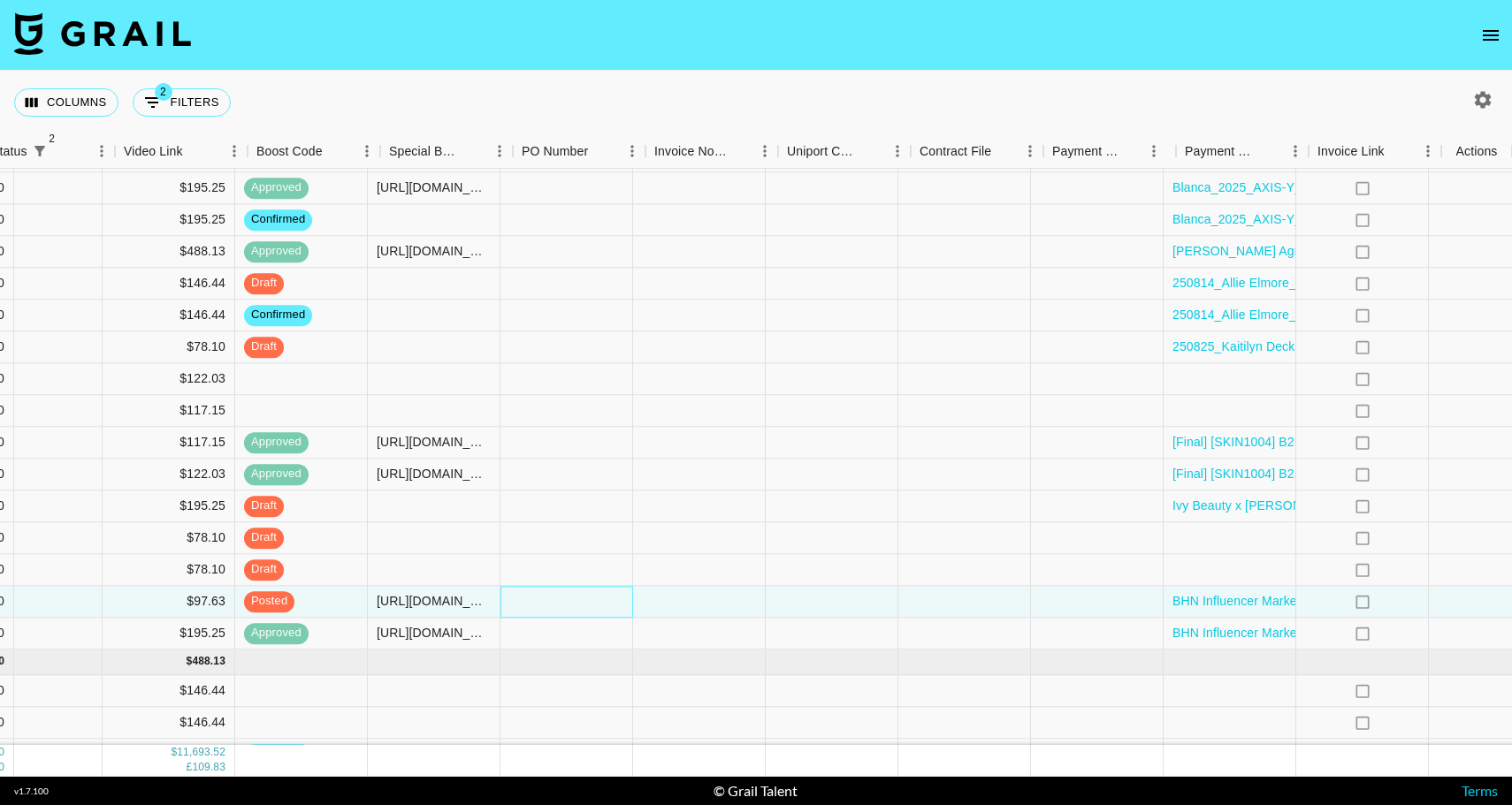
scroll to position [2395, 1357]
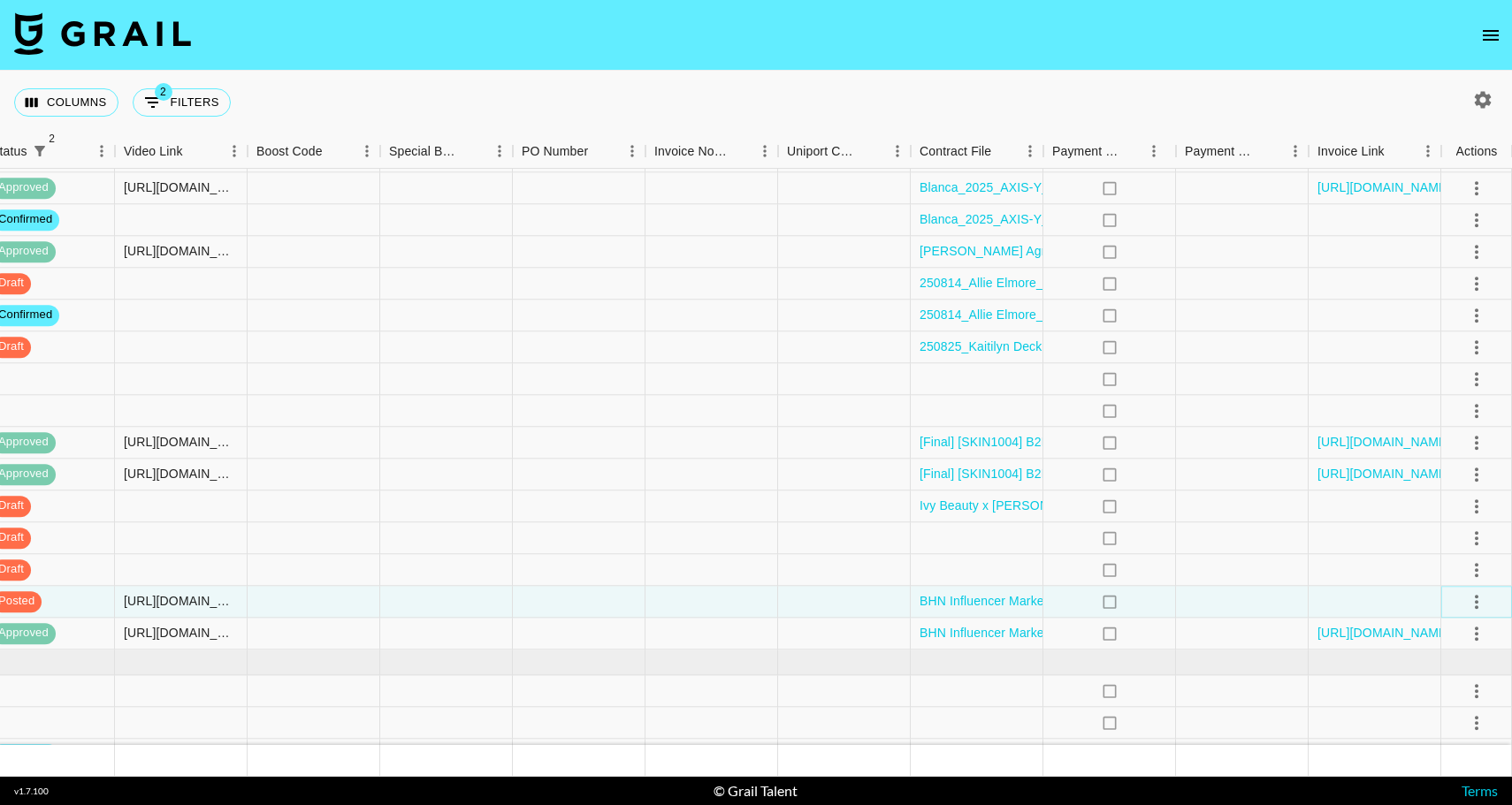
click at [1470, 598] on icon "select merge strategy" at bounding box center [1476, 601] width 21 height 21
click at [1431, 768] on div "Approve" at bounding box center [1437, 767] width 54 height 21
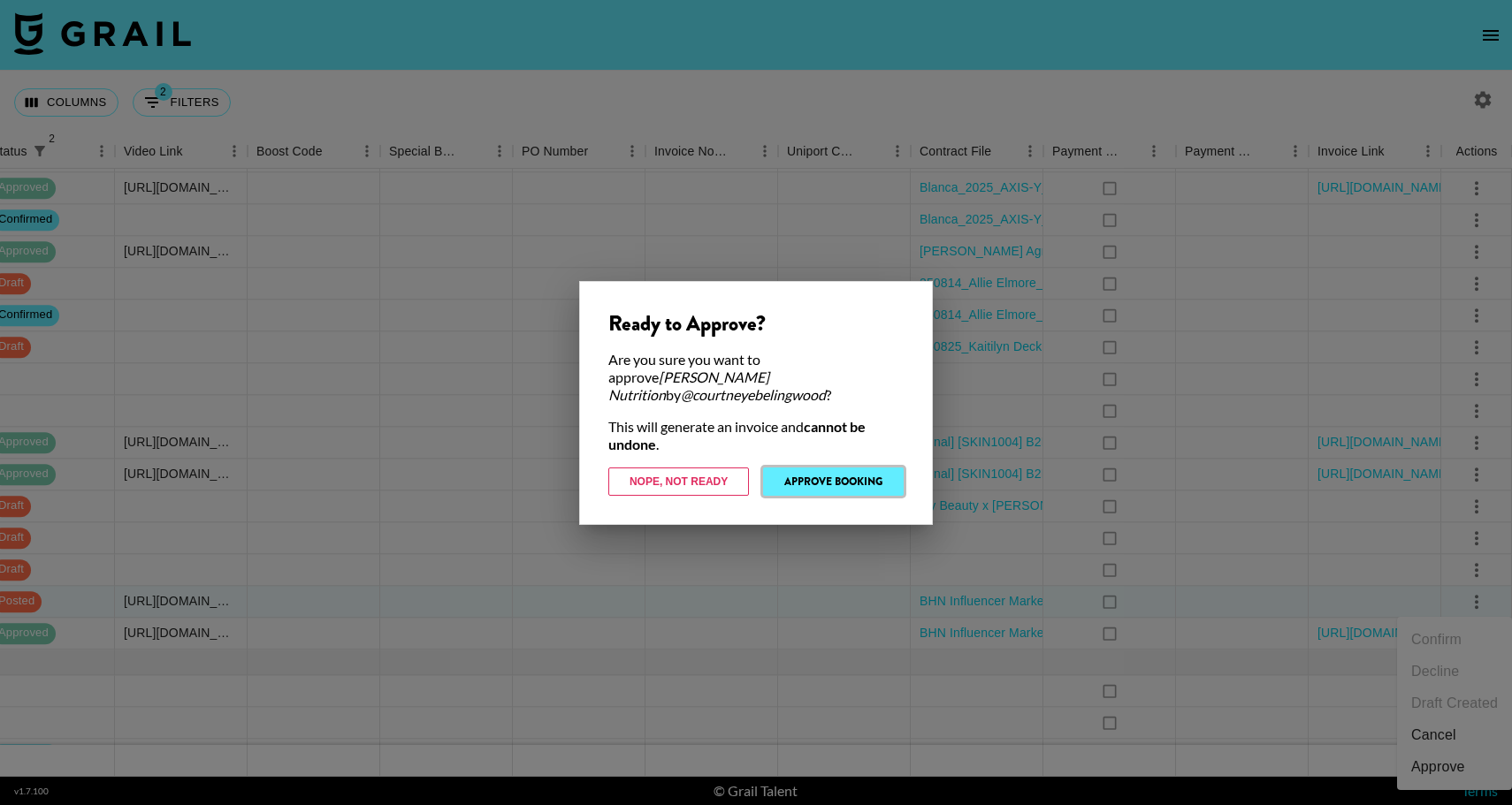
click at [832, 474] on button "Approve Booking" at bounding box center [833, 482] width 140 height 28
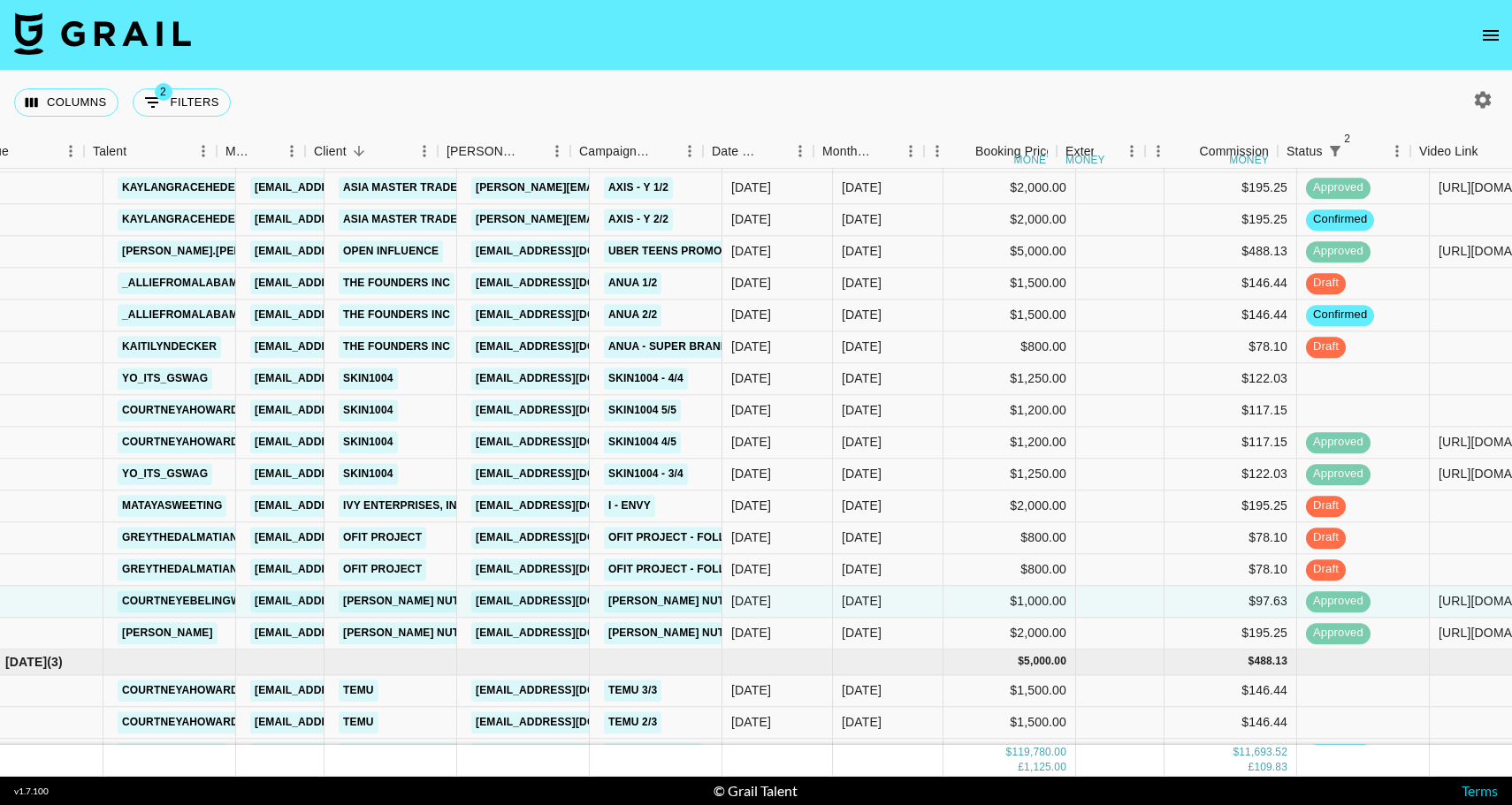
scroll to position [2395, 0]
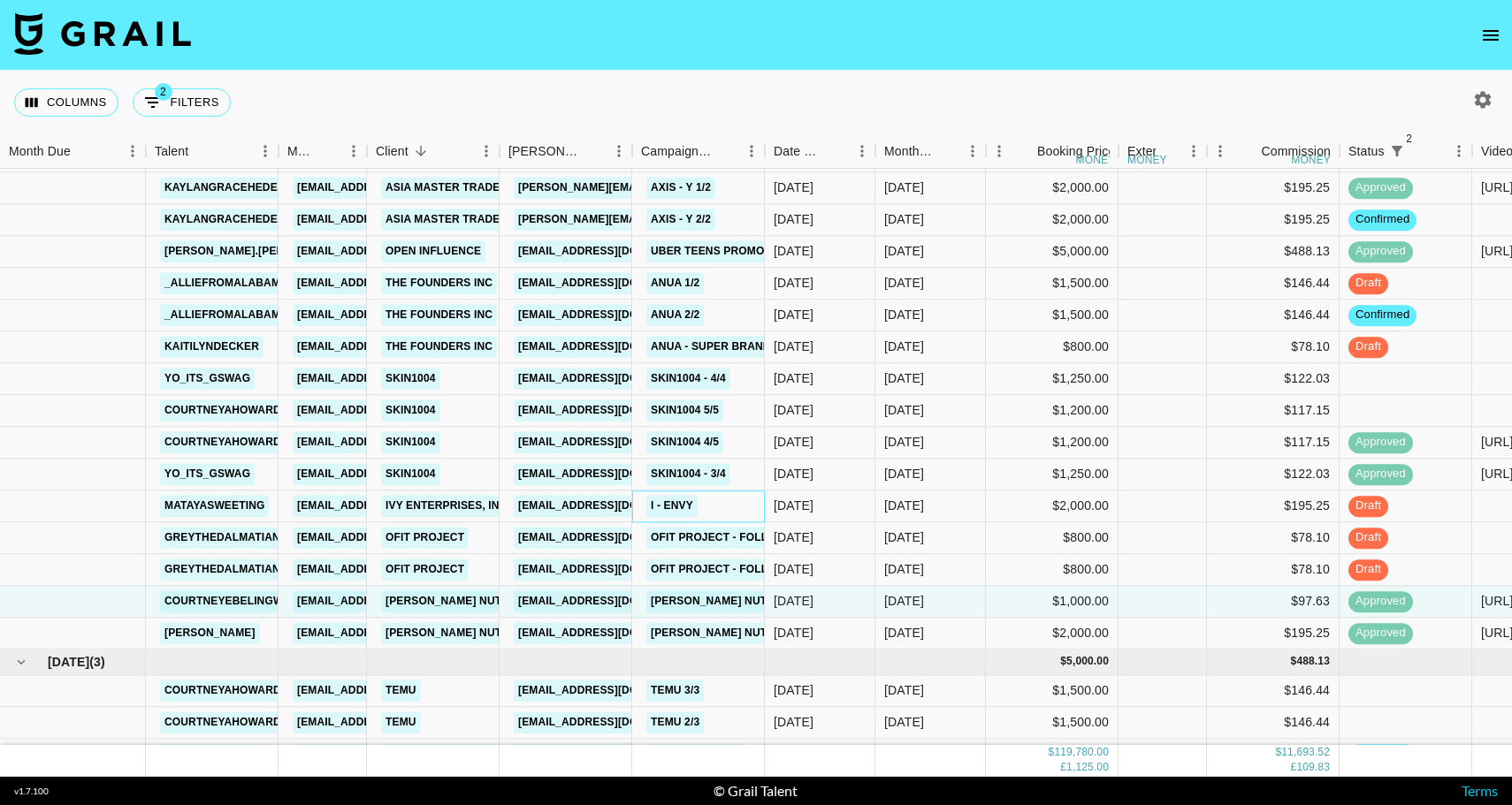
click at [717, 501] on div "i - ENVY" at bounding box center [698, 507] width 133 height 32
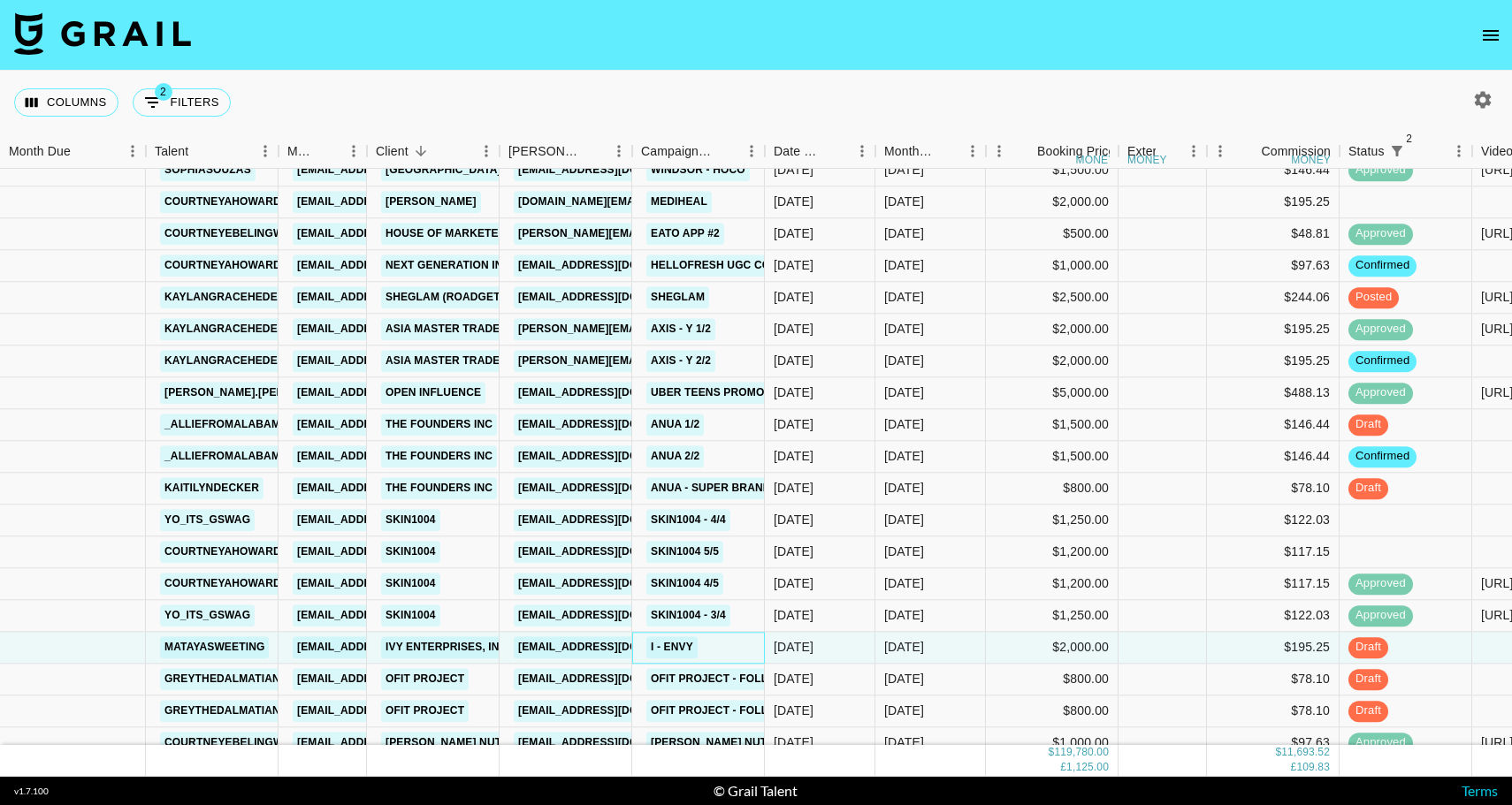
scroll to position [2181, 0]
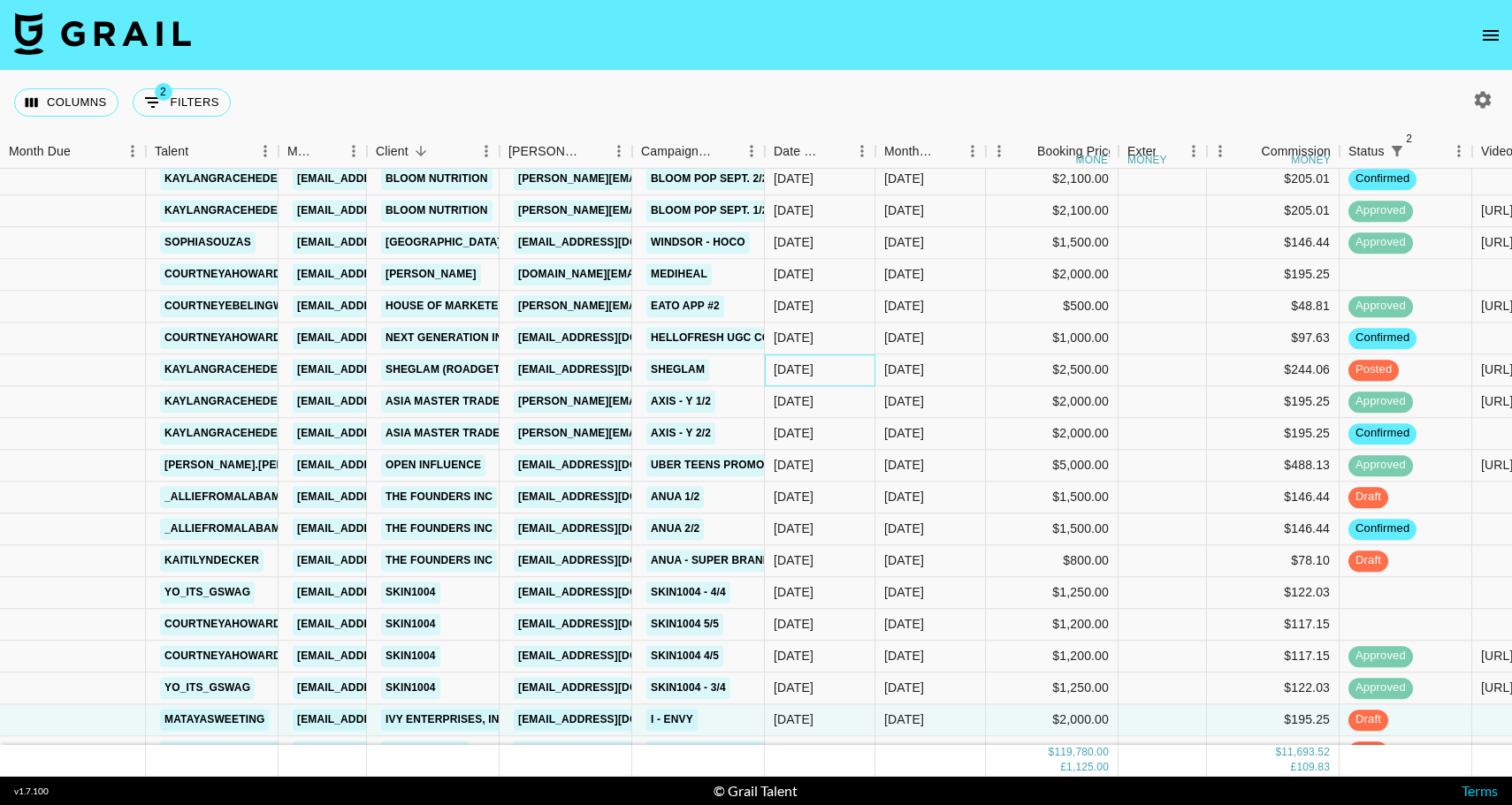
click at [844, 371] on div "[DATE]" at bounding box center [819, 370] width 111 height 32
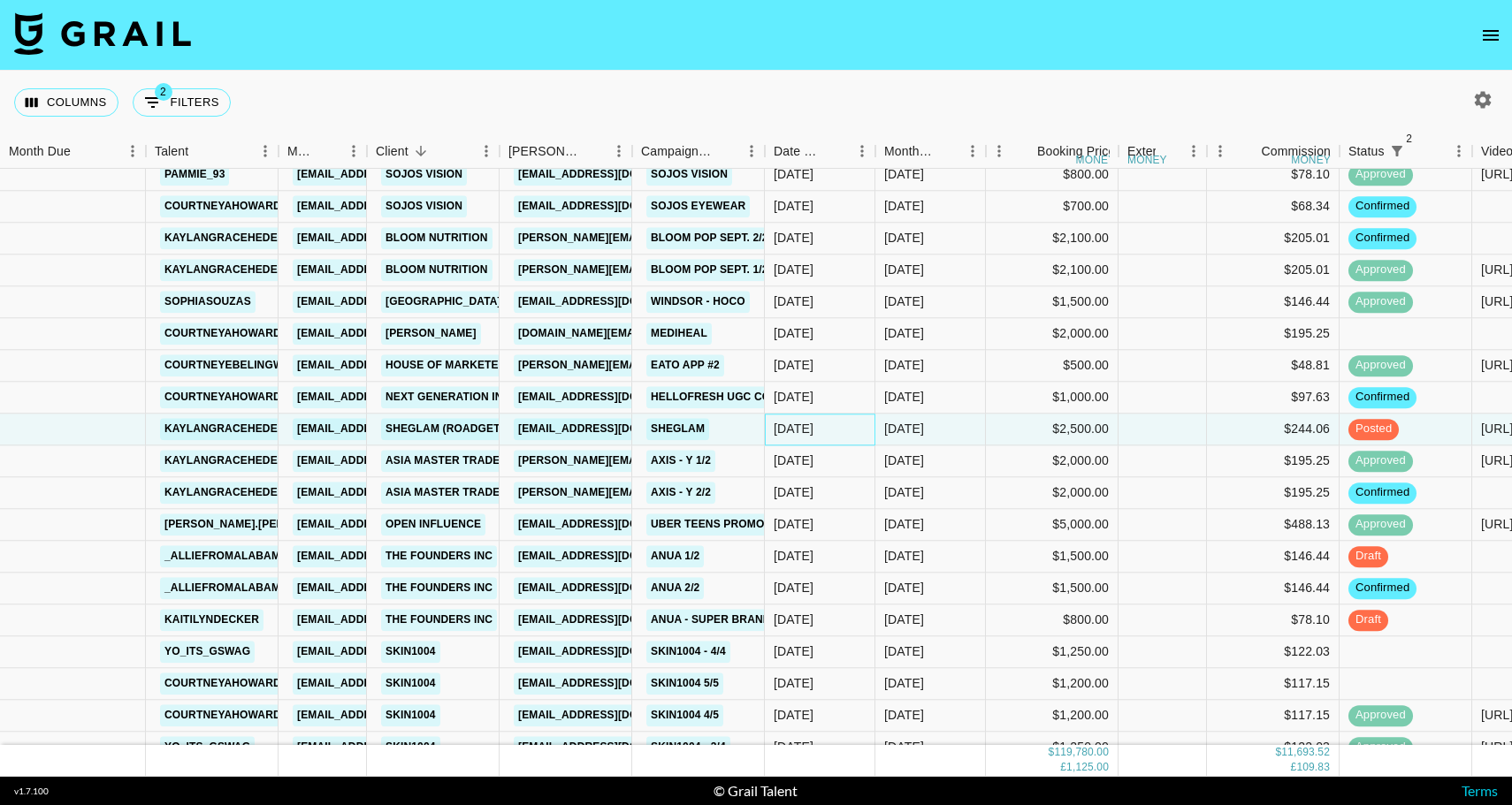
scroll to position [2212, 0]
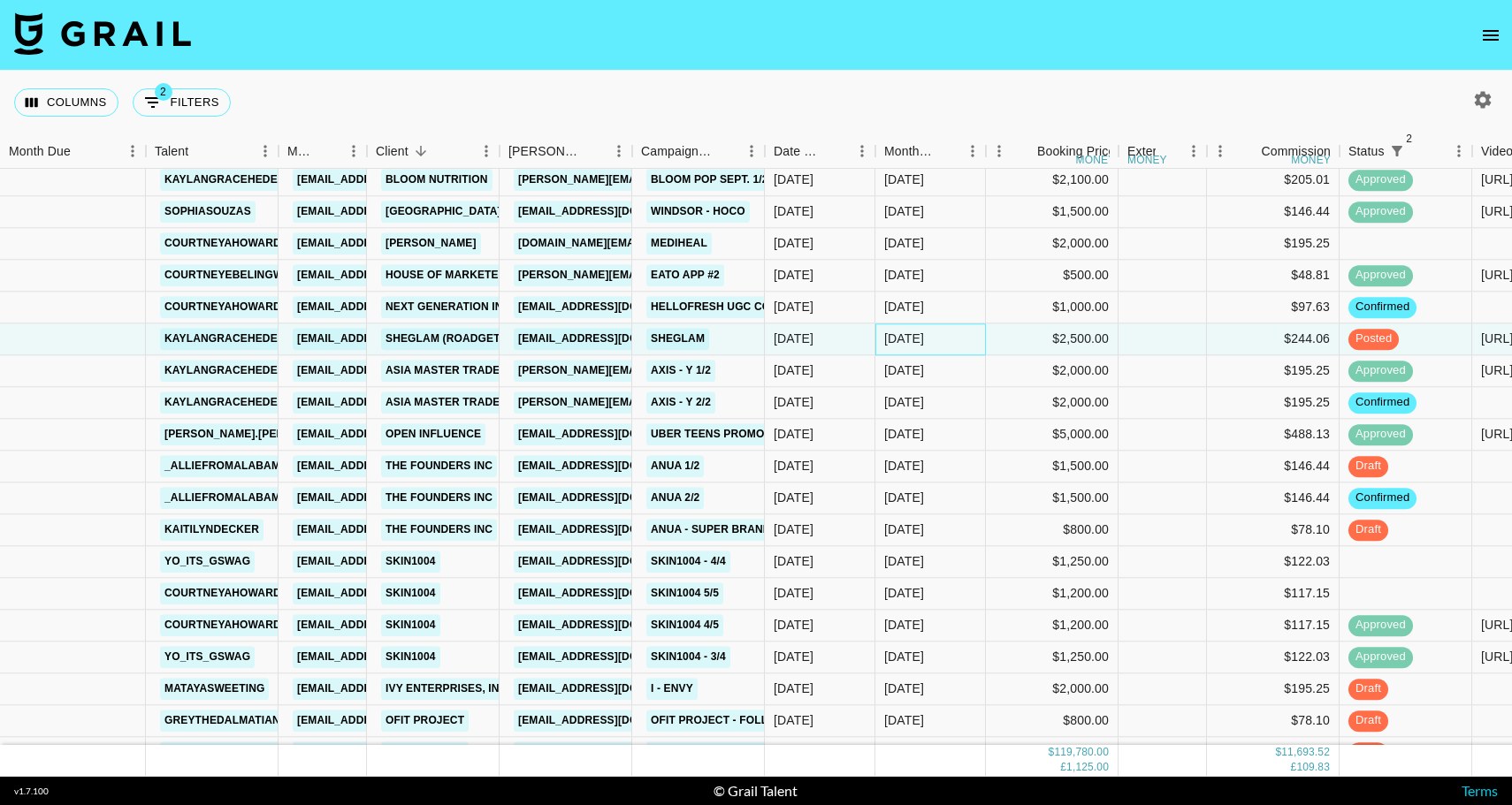
click at [948, 331] on div "[DATE]" at bounding box center [930, 340] width 111 height 32
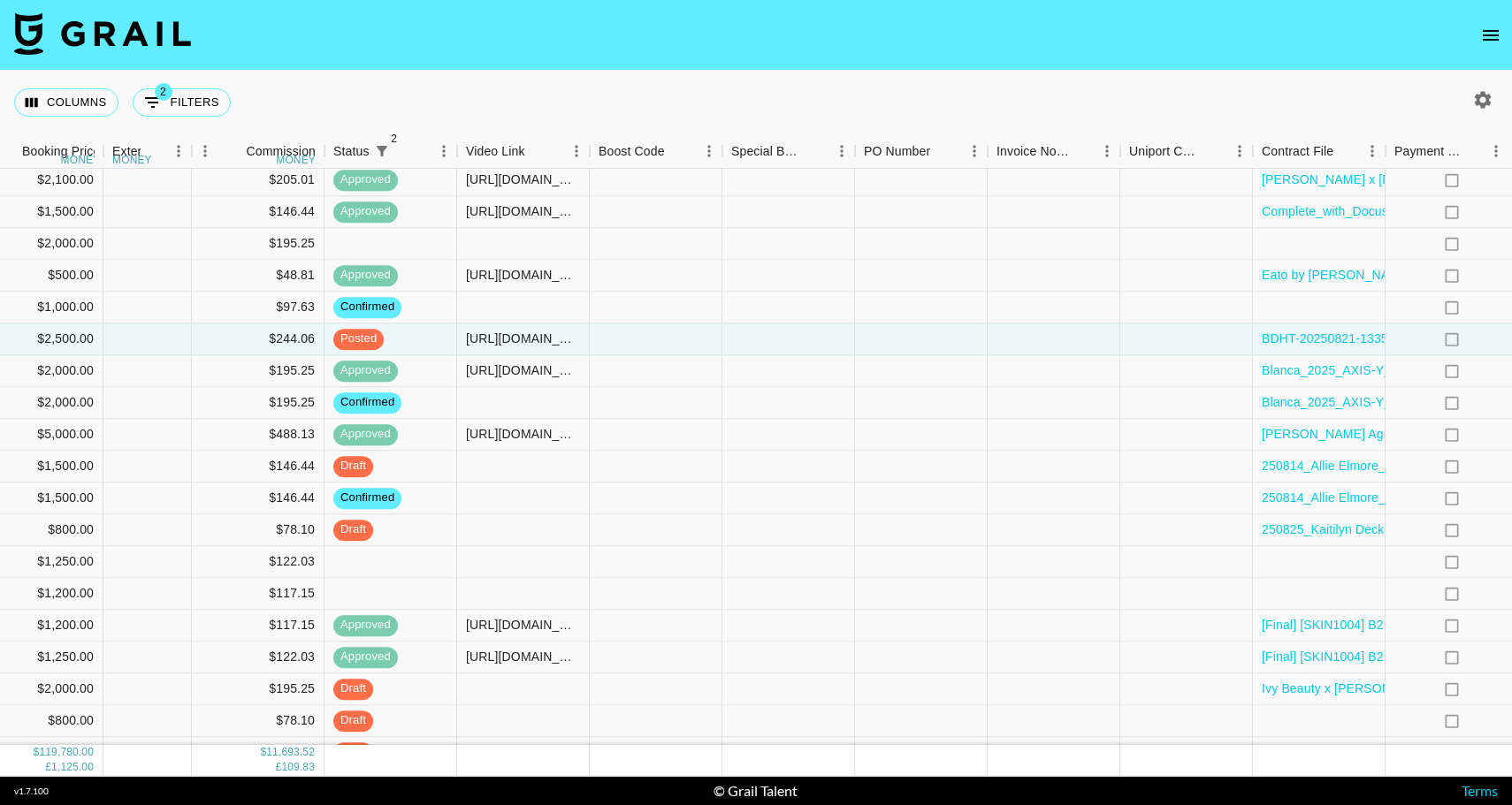
scroll to position [2212, 1022]
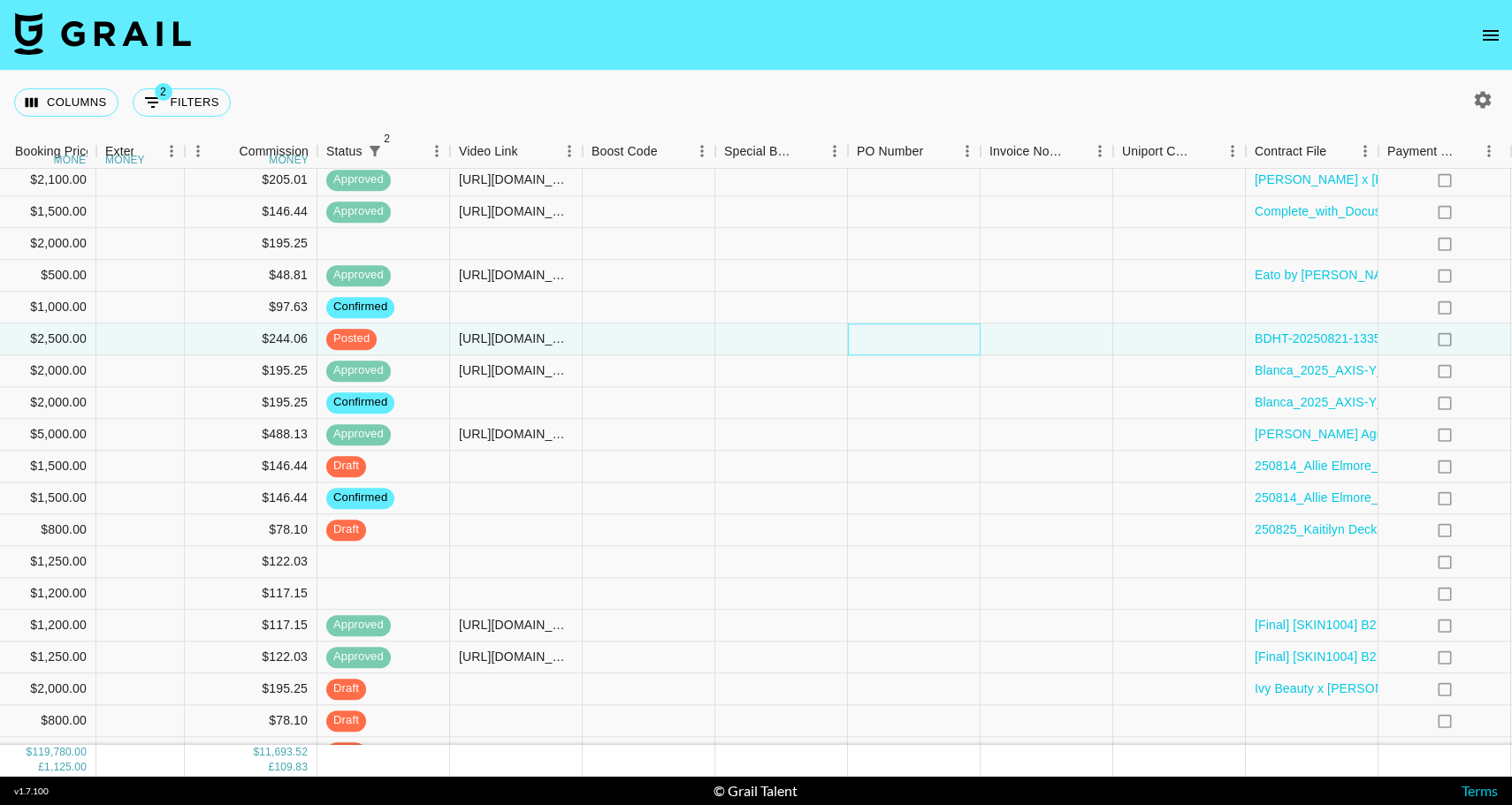
click at [909, 332] on div at bounding box center [914, 340] width 133 height 32
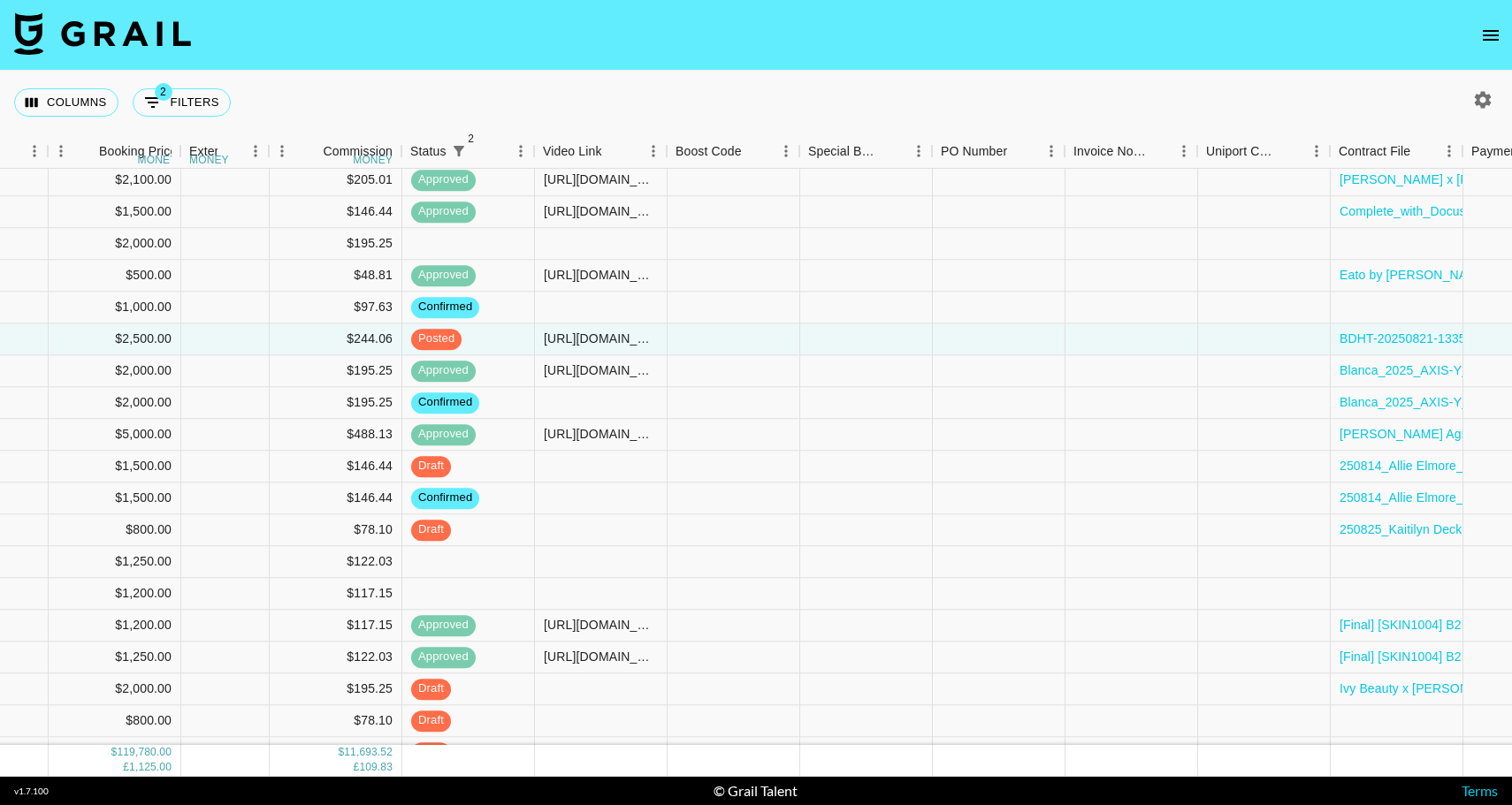
scroll to position [2212, 942]
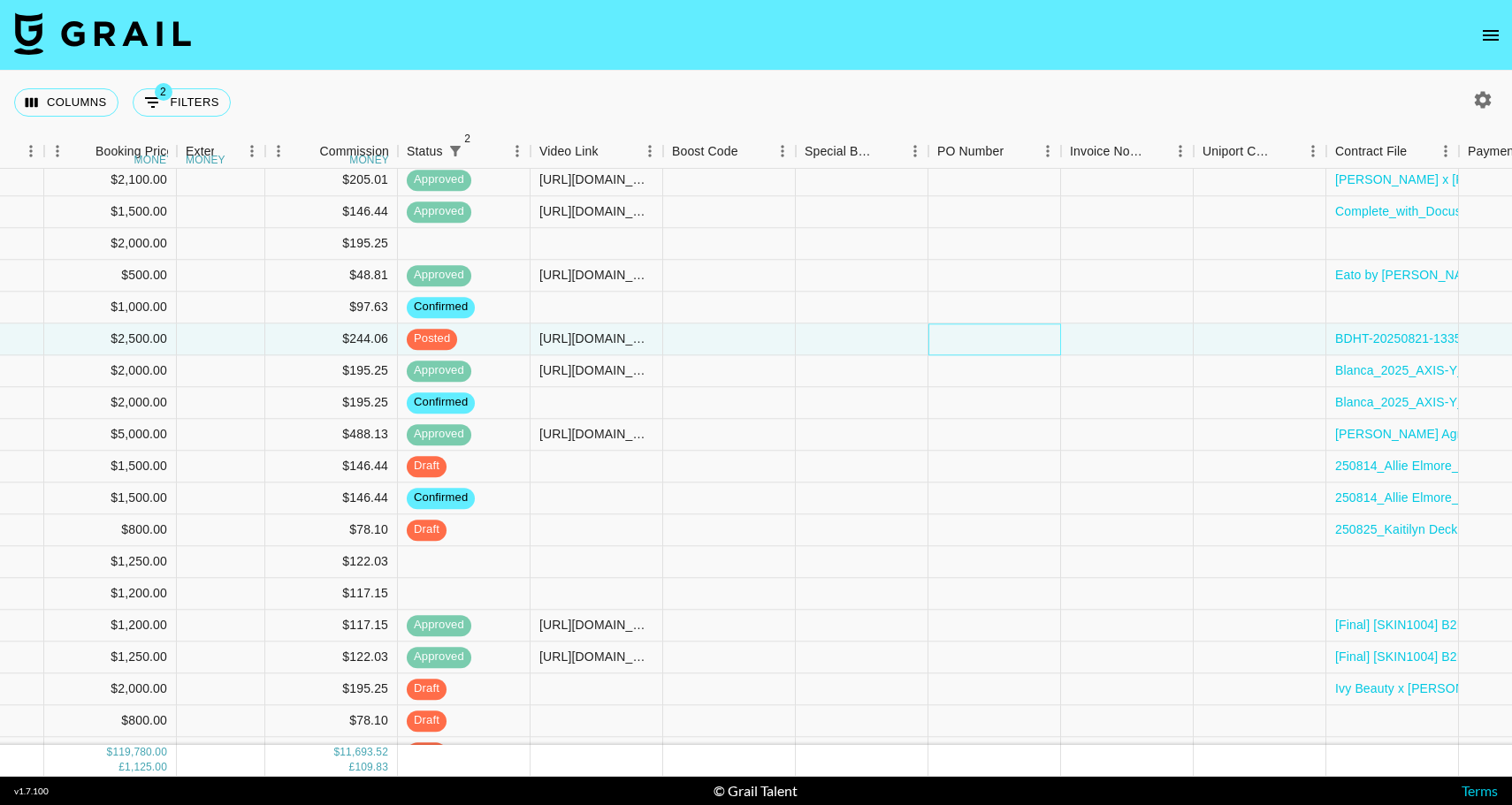
click at [1011, 332] on div at bounding box center [995, 340] width 133 height 32
type input "20250825-828306"
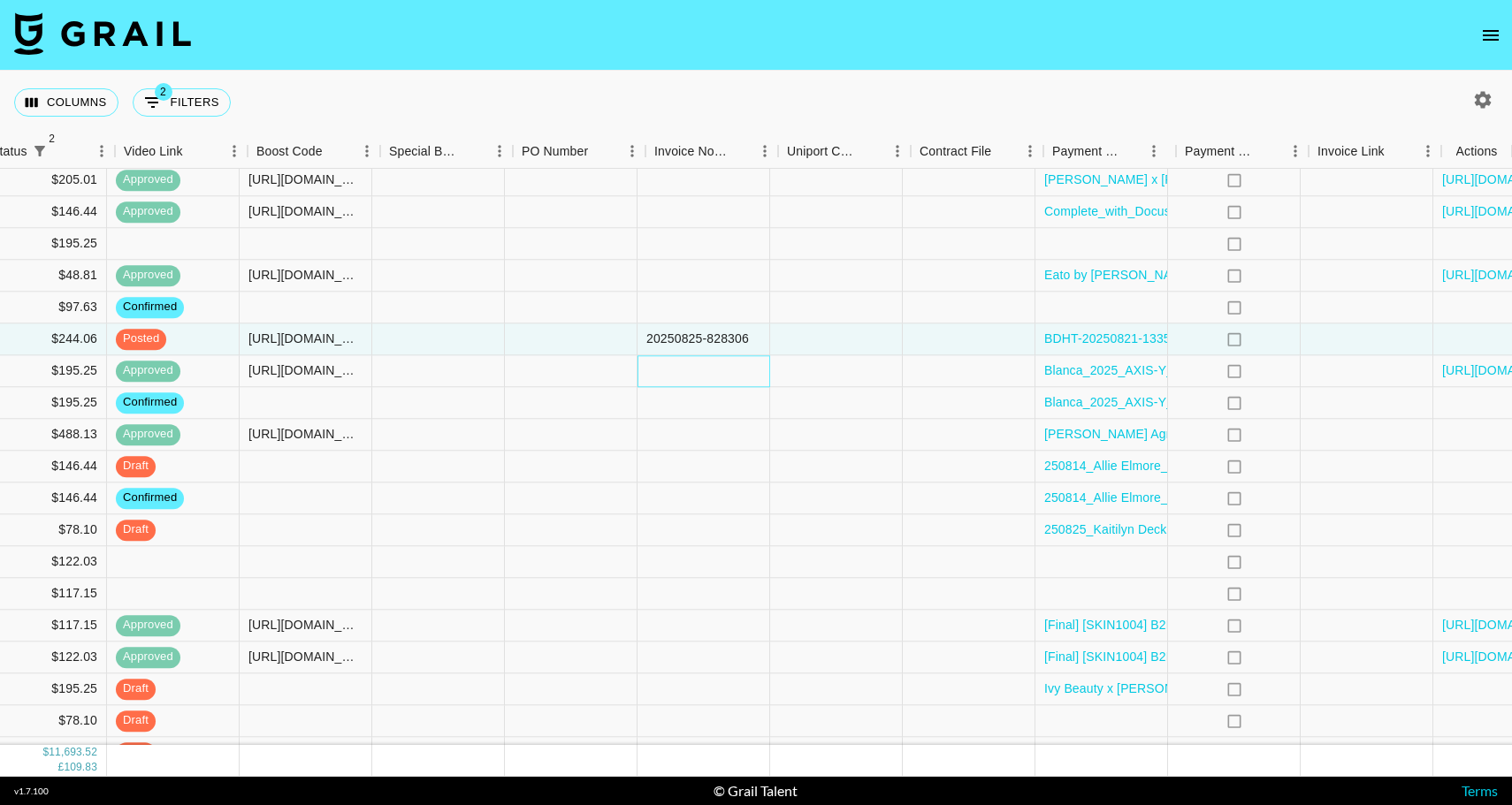
scroll to position [2212, 1357]
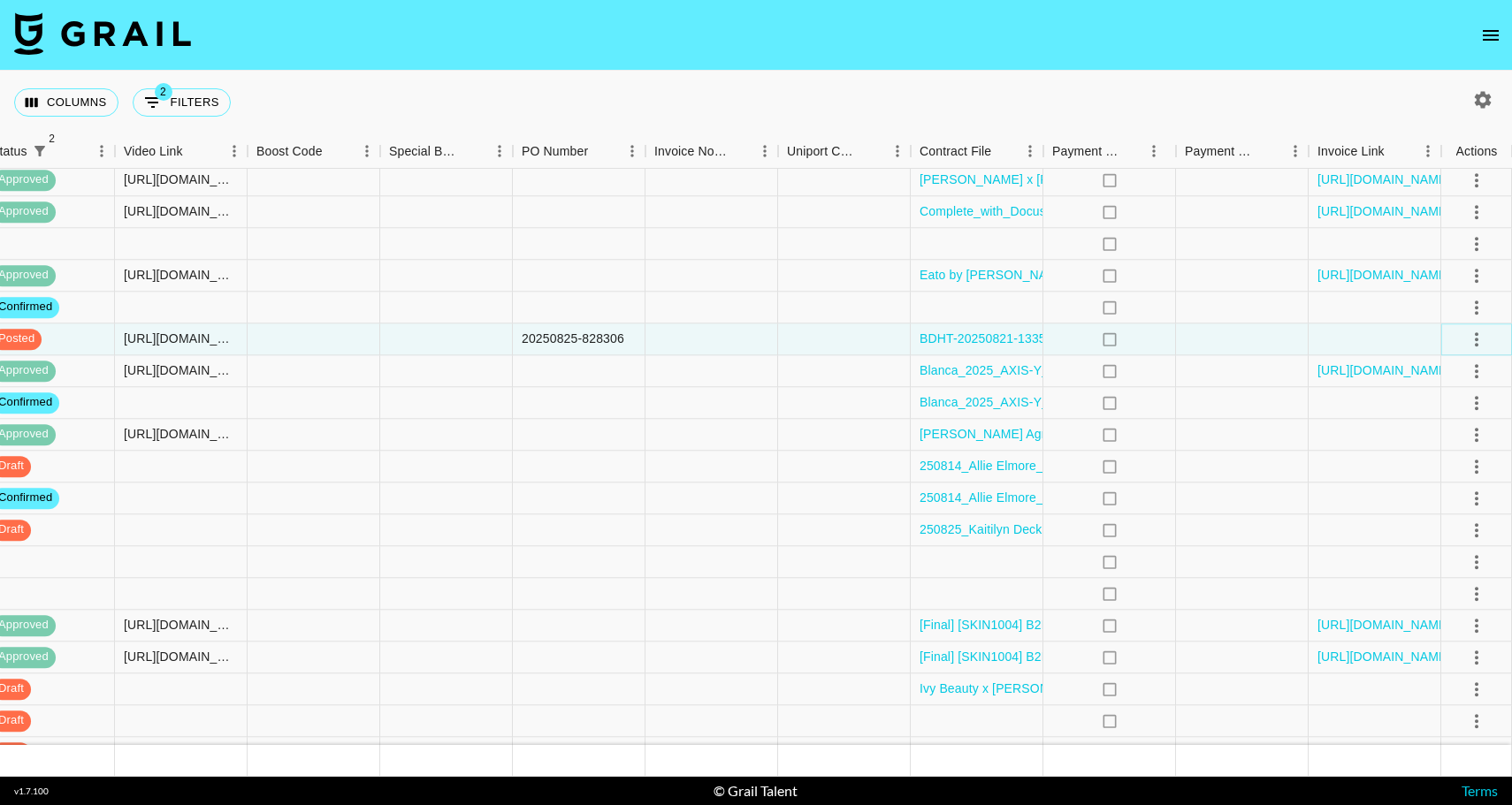
click at [1480, 340] on icon "select merge strategy" at bounding box center [1476, 339] width 21 height 21
click at [1458, 497] on div "Approve" at bounding box center [1437, 505] width 54 height 21
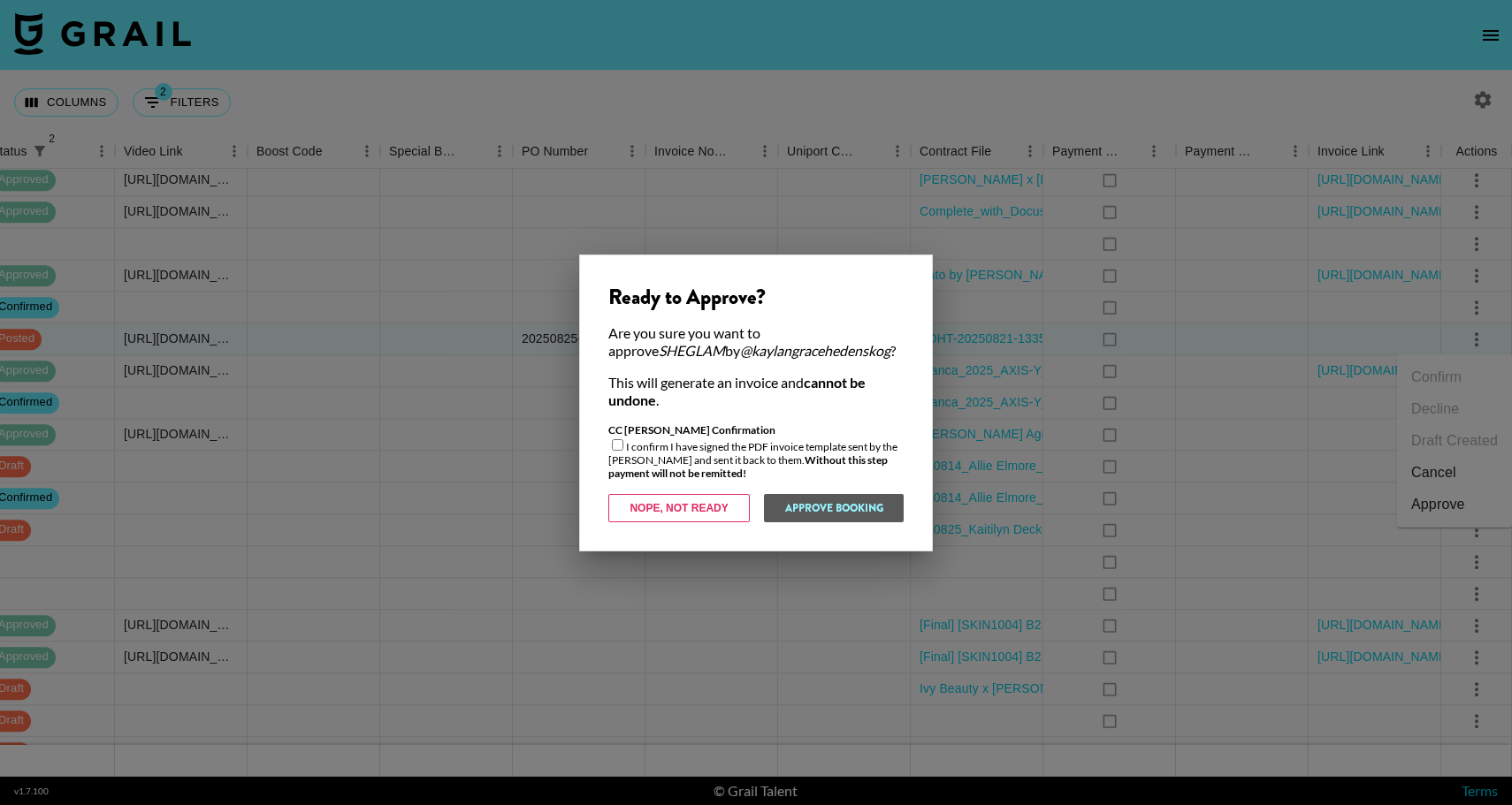
click at [620, 443] on input "checkbox" at bounding box center [618, 445] width 11 height 11
checkbox input "true"
click at [822, 504] on button "Approve Booking" at bounding box center [833, 509] width 140 height 28
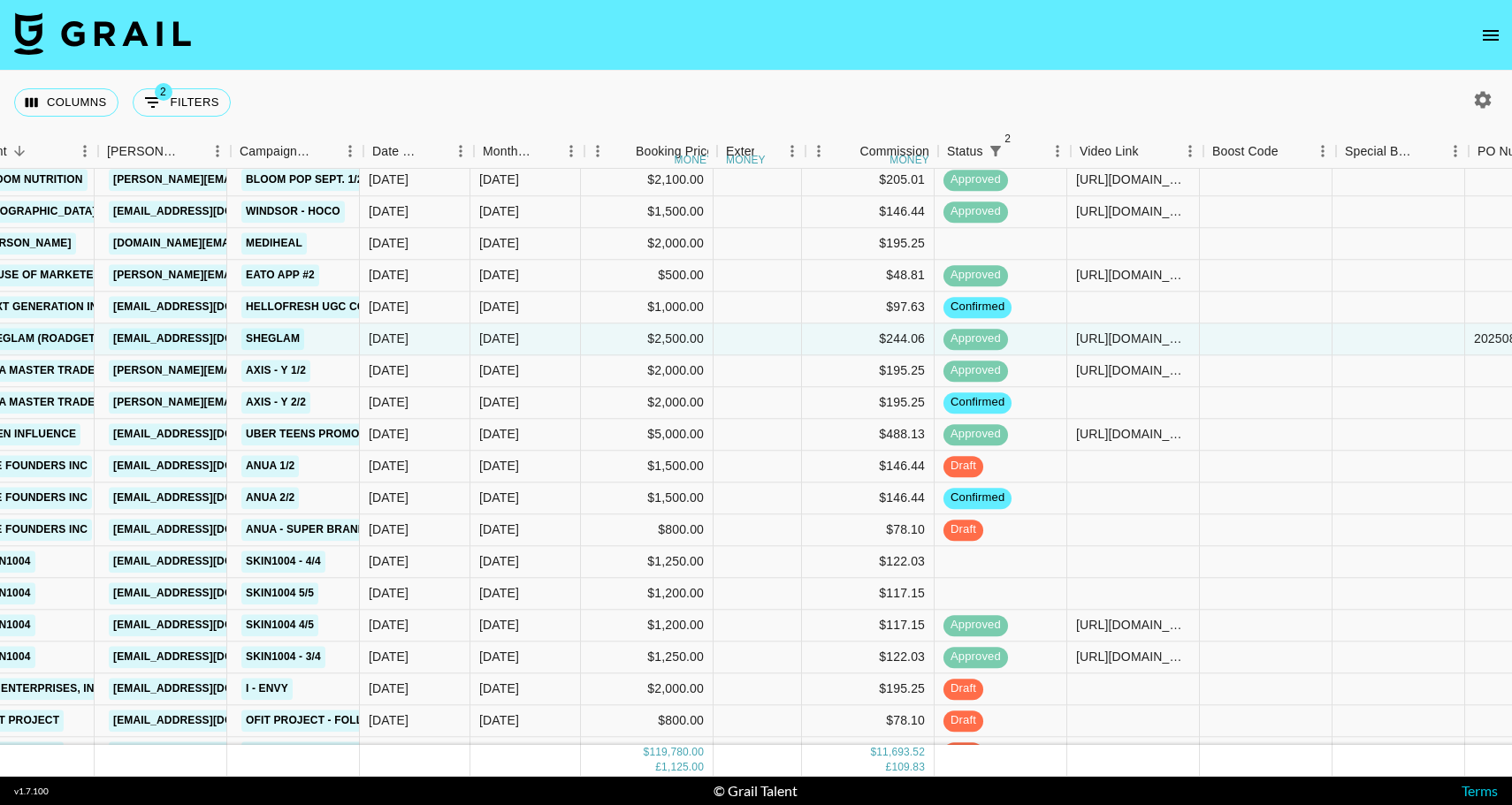
scroll to position [2212, 399]
